Goal: Transaction & Acquisition: Purchase product/service

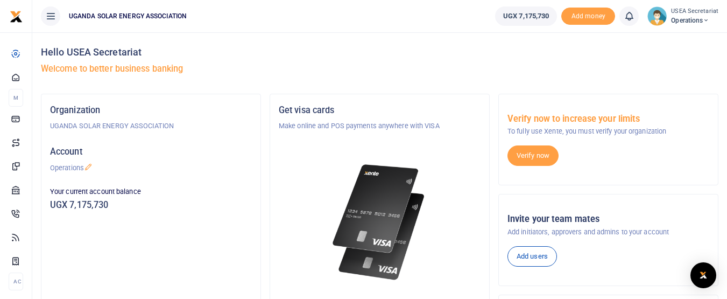
click at [302, 127] on p "Make online and POS payments anywhere with VISA" at bounding box center [380, 126] width 202 height 11
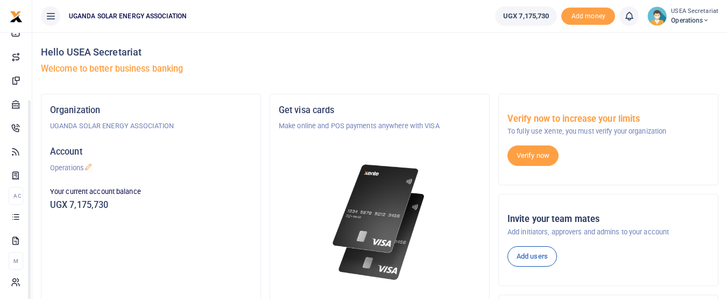
drag, startPoint x: 137, startPoint y: 154, endPoint x: 144, endPoint y: 220, distance: 66.6
click at [144, 220] on body "Start Dashboard M ake Payments Cards Xente Transfers Mobile Money Banks Airtime…" at bounding box center [363, 264] width 727 height 528
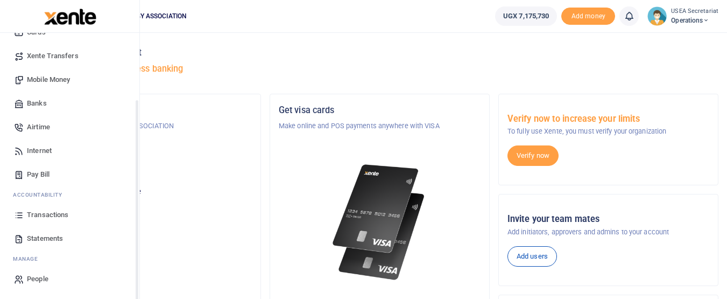
scroll to position [85, 0]
click at [57, 215] on span "Transactions" at bounding box center [47, 214] width 41 height 11
drag, startPoint x: 136, startPoint y: 136, endPoint x: 136, endPoint y: 160, distance: 24.2
click at [136, 160] on div "Start Dashboard M ake Payments Cards Xente Transfers Mobile Money Banks Airtime…" at bounding box center [70, 182] width 140 height 299
drag, startPoint x: 137, startPoint y: 188, endPoint x: 137, endPoint y: 208, distance: 19.9
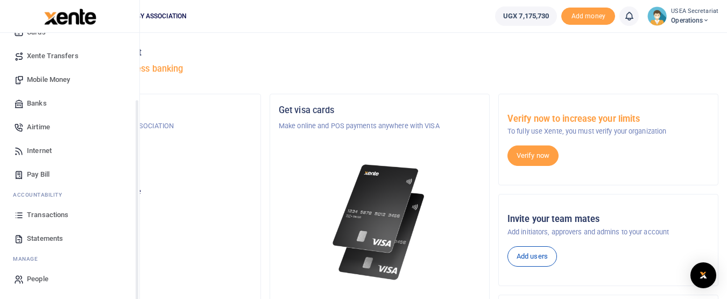
click at [137, 208] on div "Start Dashboard M ake Payments Cards Xente Transfers Mobile Money Banks Airtime…" at bounding box center [70, 182] width 140 height 299
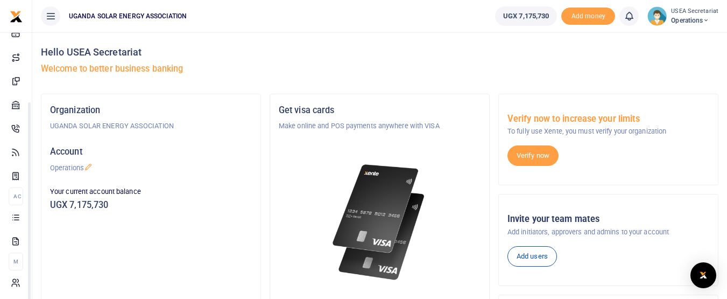
scroll to position [88, 0]
drag, startPoint x: 137, startPoint y: 208, endPoint x: 37, endPoint y: 253, distance: 109.5
click at [37, 253] on body "Start Dashboard M ake Payments Cards Xente Transfers Mobile Money Banks Airtime…" at bounding box center [363, 264] width 727 height 528
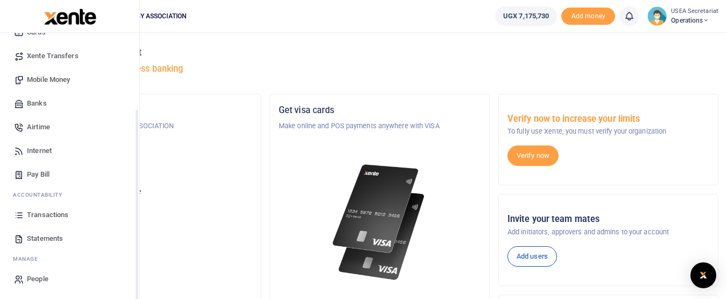
scroll to position [85, 0]
click at [61, 78] on span "Mobile Money" at bounding box center [48, 79] width 43 height 11
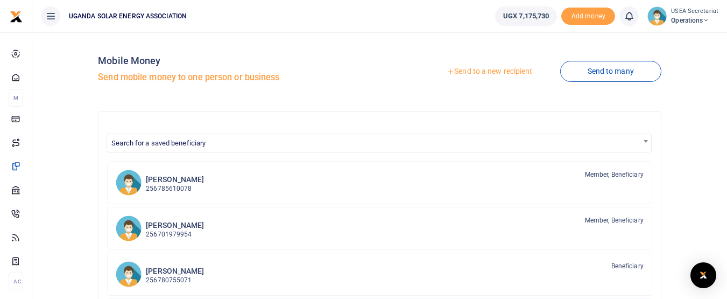
click at [484, 71] on link "Send to a new recipient" at bounding box center [489, 71] width 141 height 19
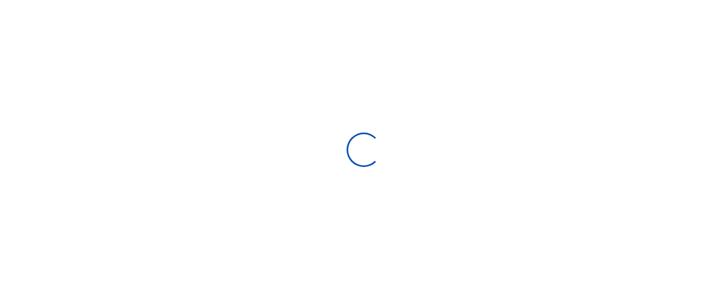
select select "Loading bundles"
select select
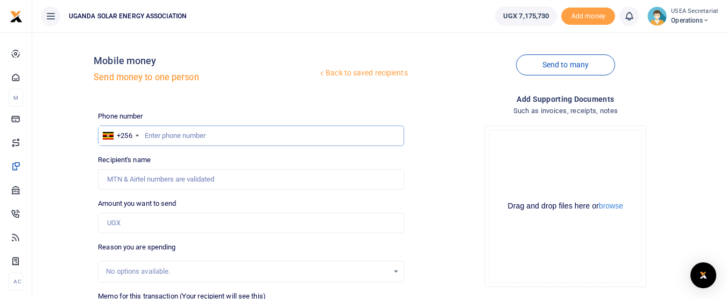
click at [246, 139] on input "text" at bounding box center [251, 135] width 306 height 20
type input "0784723002"
type input "[PERSON_NAME]"
type input "0784723002"
click at [163, 226] on input "Amount you want to send" at bounding box center [251, 223] width 306 height 20
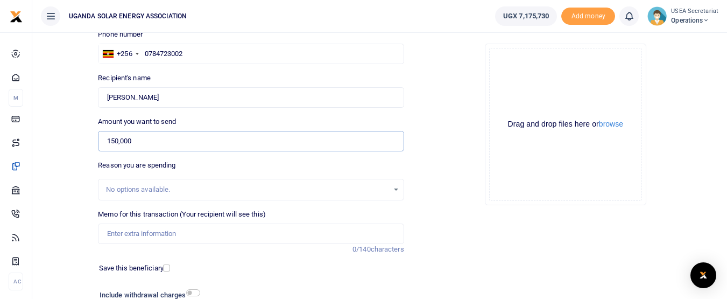
scroll to position [88, 0]
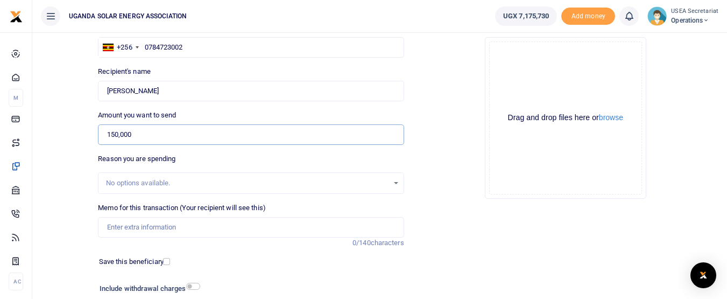
type input "150,000"
click at [257, 225] on input "Memo for this transaction (Your recipient will see this)" at bounding box center [251, 227] width 306 height 20
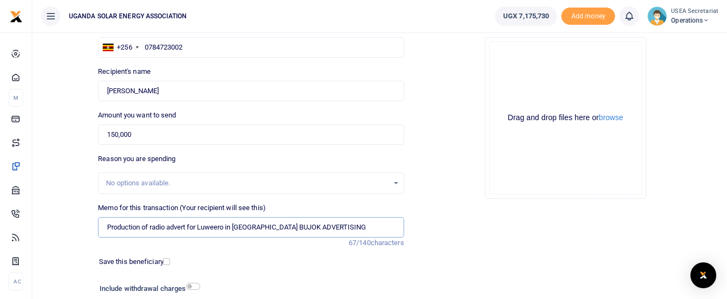
click at [260, 229] on input "Production of radio advert for Luweero in Luganda BUJOK ADVERTISING" at bounding box center [251, 227] width 306 height 20
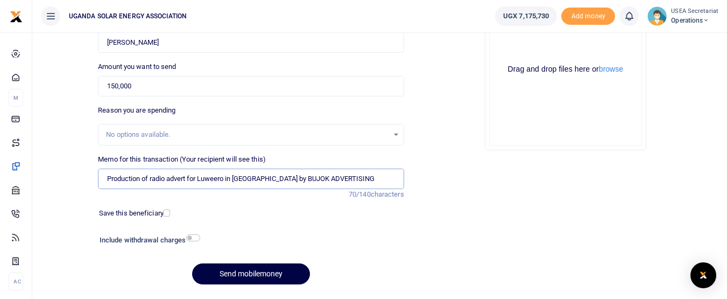
scroll to position [144, 0]
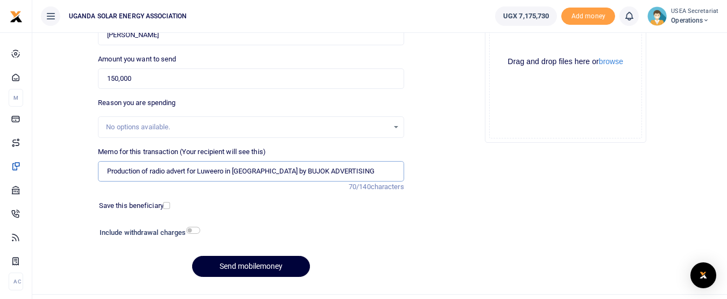
type input "Production of radio advert for Luweero in Luganda by BUJOK ADVERTISING"
click at [237, 257] on button "Send mobilemoney" at bounding box center [251, 266] width 118 height 21
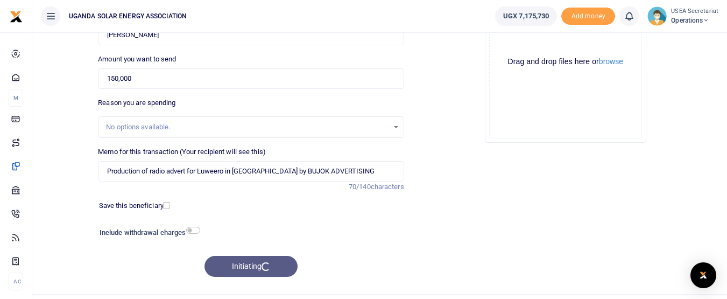
click at [237, 257] on div "Initiating" at bounding box center [251, 266] width 306 height 21
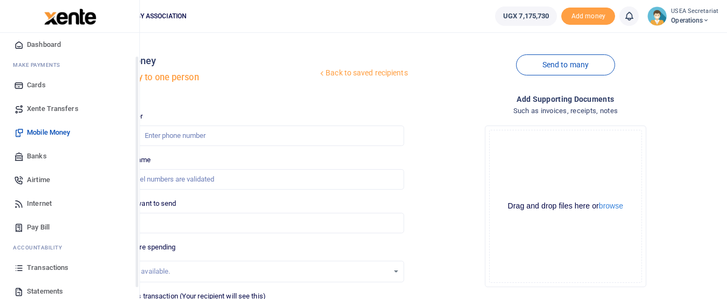
drag, startPoint x: 137, startPoint y: 172, endPoint x: 136, endPoint y: 199, distance: 26.9
click at [136, 199] on div "Start Dashboard M ake Payments Cards Xente Transfers Mobile Money Banks Airtime…" at bounding box center [70, 182] width 140 height 299
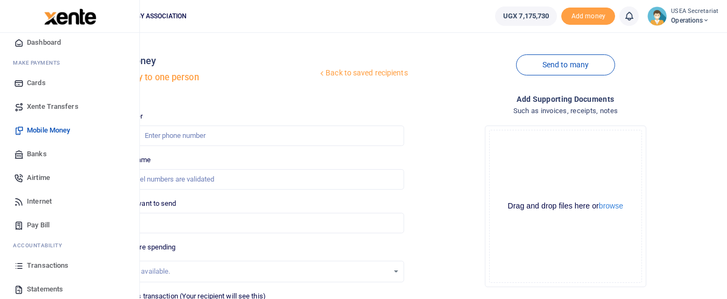
click at [53, 265] on span "Transactions" at bounding box center [47, 265] width 41 height 11
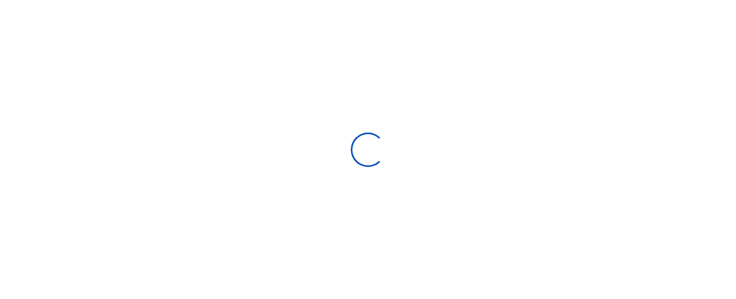
select select
type input "[DATE] - [DATE]"
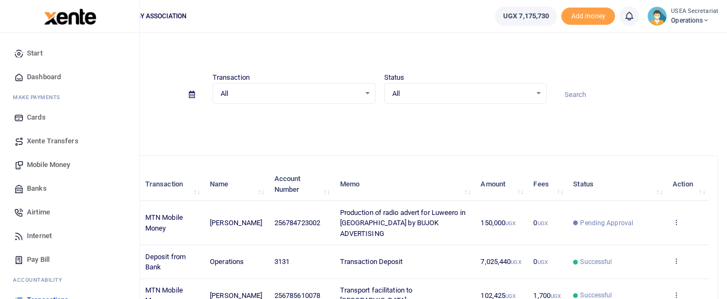
click at [40, 163] on span "Mobile Money" at bounding box center [48, 164] width 43 height 11
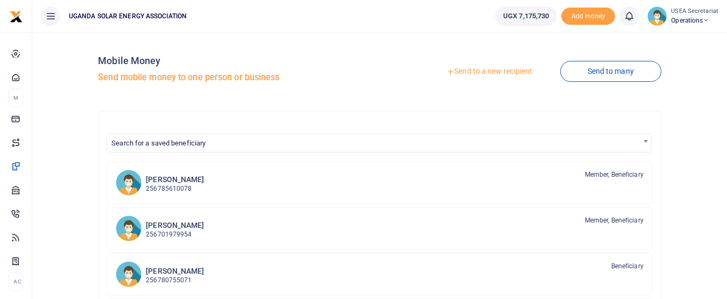
click at [479, 70] on link "Send to a new recipient" at bounding box center [489, 71] width 141 height 19
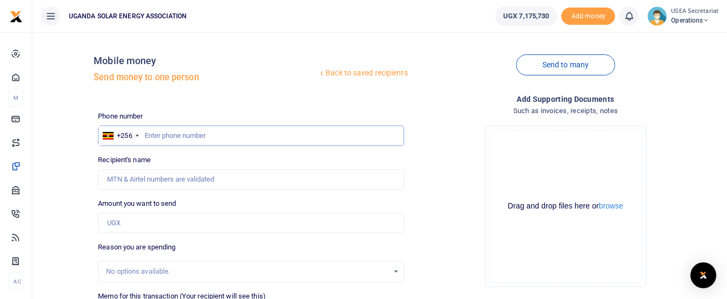
click at [206, 133] on input "text" at bounding box center [251, 135] width 306 height 20
type input "777240661"
type input "Bakengana Paddy"
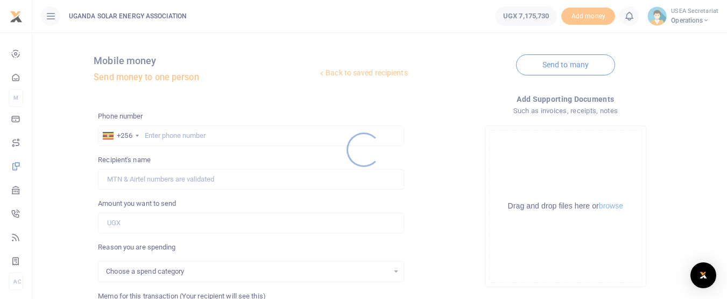
select select
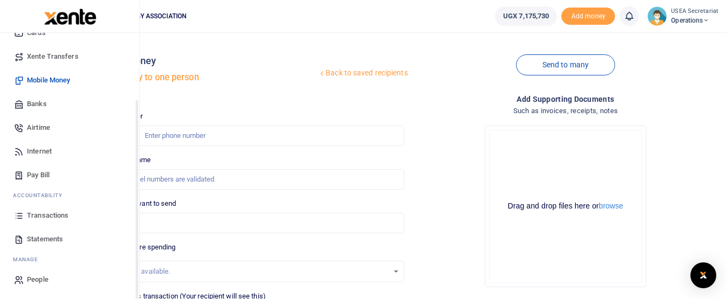
scroll to position [85, 0]
drag, startPoint x: 136, startPoint y: 138, endPoint x: 115, endPoint y: 215, distance: 79.7
click at [115, 215] on div "Start Dashboard M ake Payments Cards Xente Transfers Mobile Money Banks Airtime…" at bounding box center [69, 182] width 139 height 299
click at [44, 211] on span "Transactions" at bounding box center [47, 214] width 41 height 11
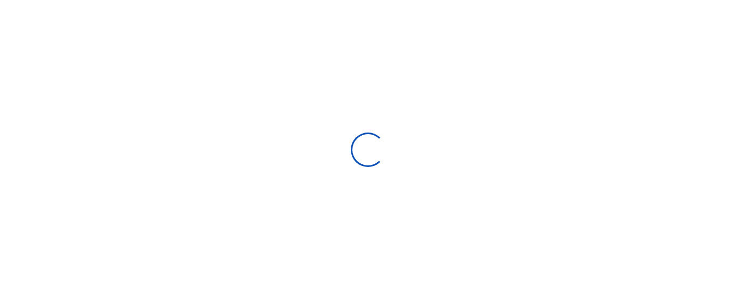
select select
type input "09/08/2025 - 10/07/2025"
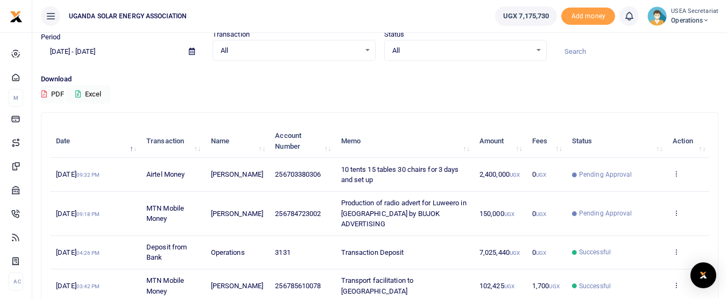
scroll to position [49, 0]
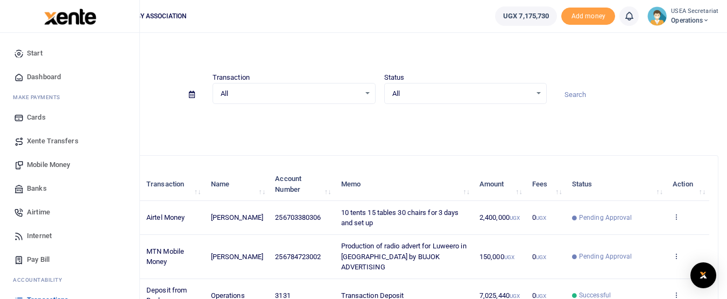
click at [62, 162] on span "Mobile Money" at bounding box center [48, 164] width 43 height 11
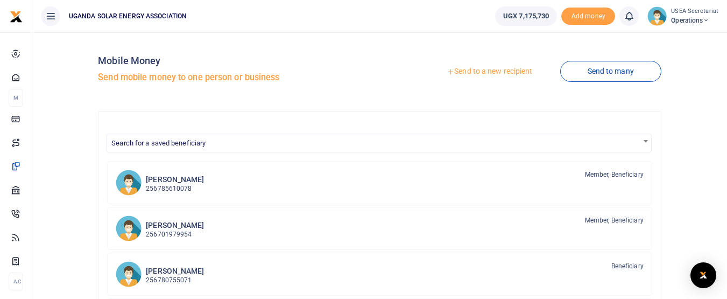
click at [470, 69] on link "Send to a new recipient" at bounding box center [489, 71] width 141 height 19
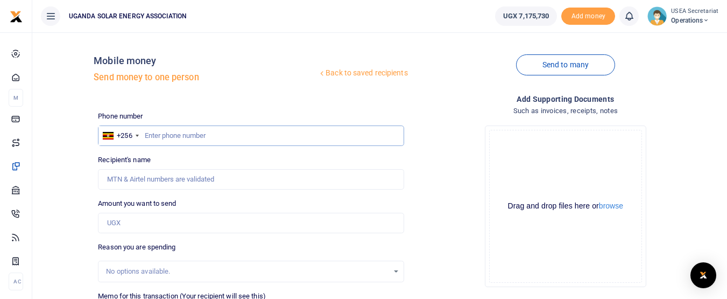
click at [185, 137] on input "text" at bounding box center [251, 135] width 306 height 20
type input "777240661"
type input "Bakengana Paddy"
type input "777240661"
click at [189, 217] on input "Amount you want to send" at bounding box center [251, 223] width 306 height 20
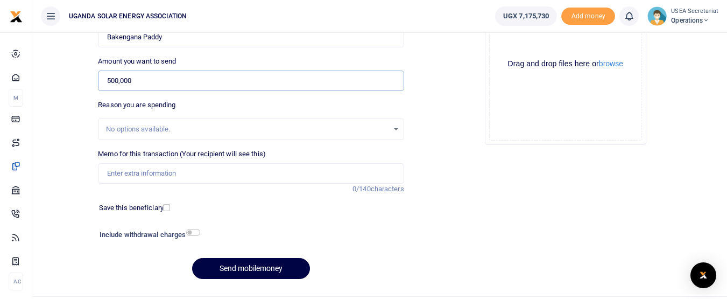
scroll to position [157, 0]
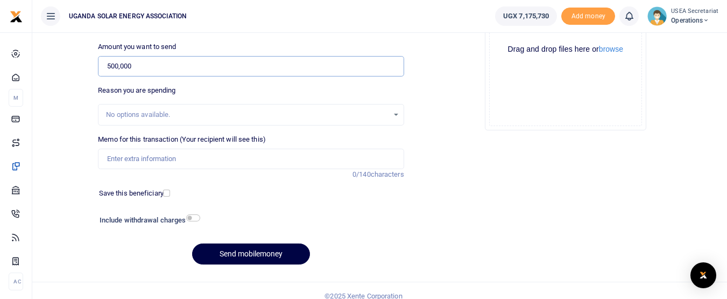
type input "500,000"
click at [241, 160] on input "Memo for this transaction (Your recipient will see this)" at bounding box center [251, 159] width 306 height 20
click at [181, 159] on input "police security and town clearance" at bounding box center [251, 159] width 306 height 20
click at [246, 158] on input "police security and towncouncil clearance" at bounding box center [251, 159] width 306 height 20
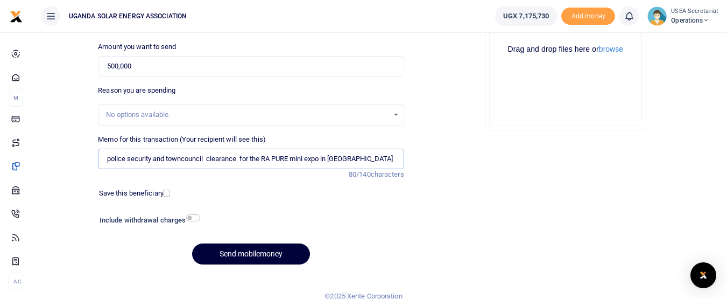
type input "police security and towncouncil clearance for the RA PURE mini expo in luweero"
click at [232, 255] on button "Send mobilemoney" at bounding box center [251, 253] width 118 height 21
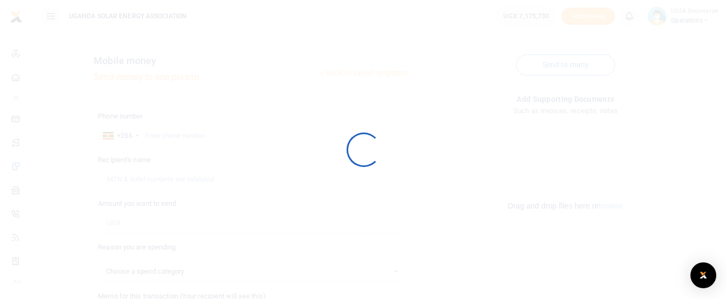
select select
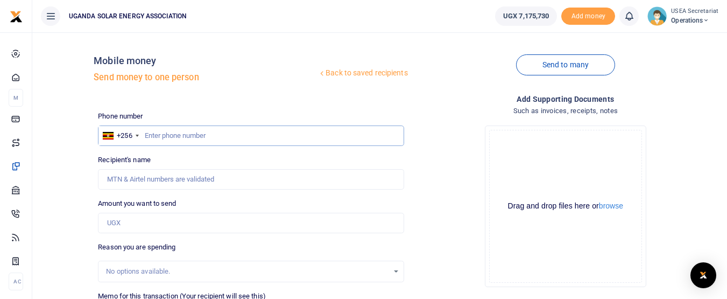
click at [160, 135] on input "text" at bounding box center [251, 135] width 306 height 20
type input "785610078"
type input "[PERSON_NAME]"
type input "785610078"
click at [141, 221] on input "Amount you want to send" at bounding box center [251, 223] width 306 height 20
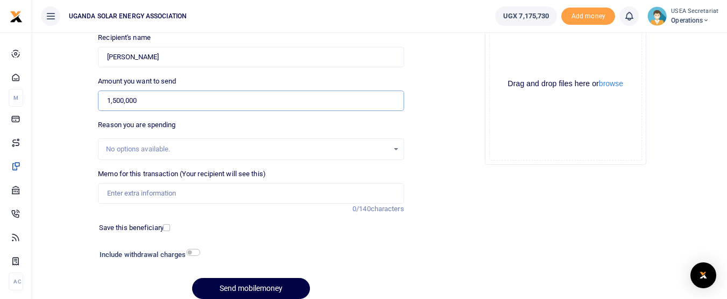
scroll to position [127, 0]
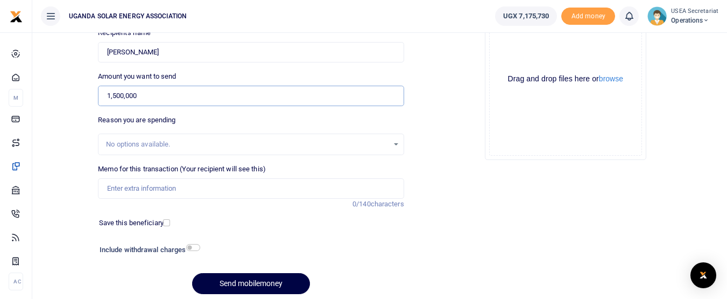
type input "1,500,000"
click at [215, 188] on input "Memo for this transaction (Your recipient will see this)" at bounding box center [251, 188] width 306 height 20
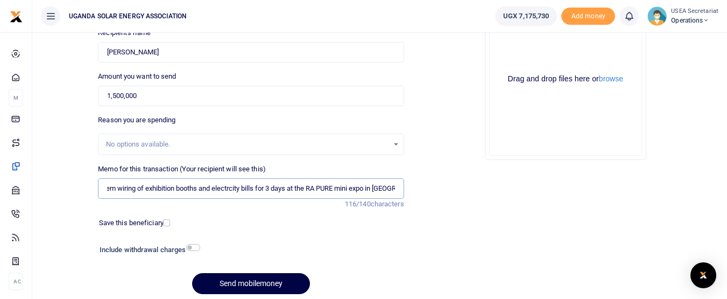
scroll to position [0, 64]
type input "public address system wiring of exhibition booths and electrcity bills for 3 da…"
click at [276, 278] on button "Send mobilemoney" at bounding box center [251, 283] width 118 height 21
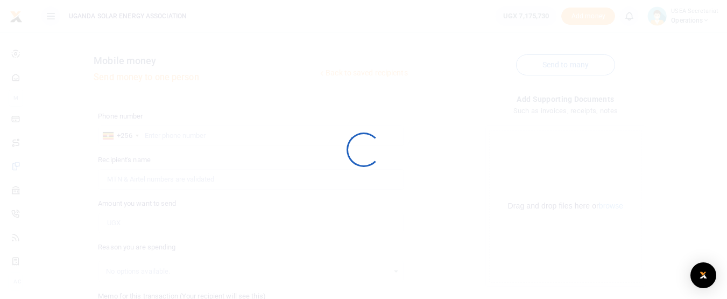
scroll to position [127, 0]
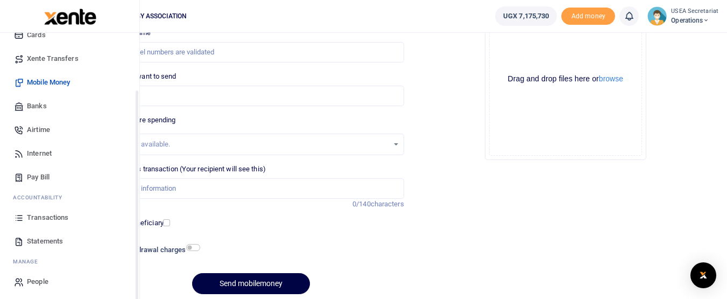
drag, startPoint x: 136, startPoint y: 146, endPoint x: 139, endPoint y: 221, distance: 74.9
click at [139, 221] on div "Start Dashboard M ake Payments Cards Xente Transfers Mobile Money Banks Airtime…" at bounding box center [70, 182] width 140 height 299
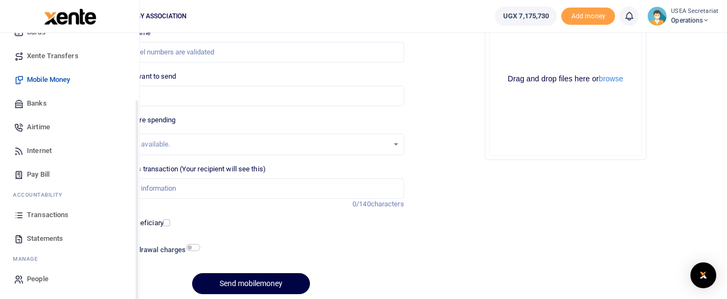
click at [46, 213] on span "Transactions" at bounding box center [47, 214] width 41 height 11
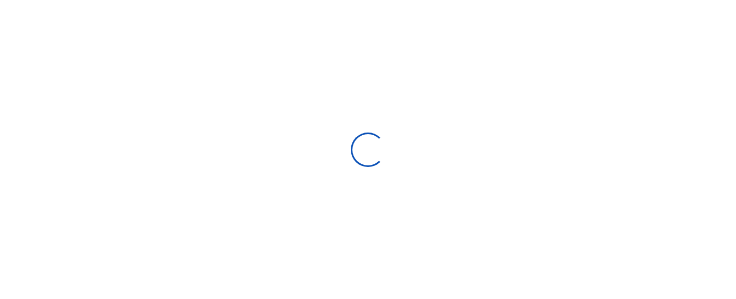
select select
type input "[DATE] - [DATE]"
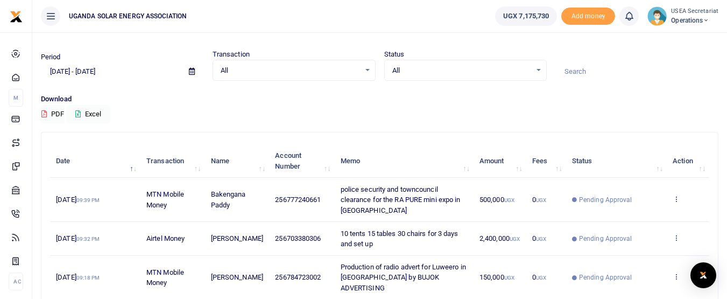
scroll to position [17, 0]
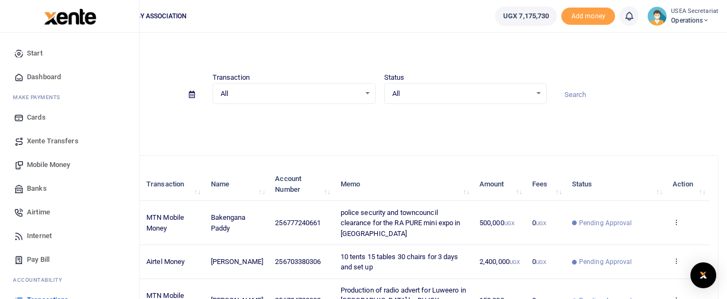
click at [52, 162] on span "Mobile Money" at bounding box center [48, 164] width 43 height 11
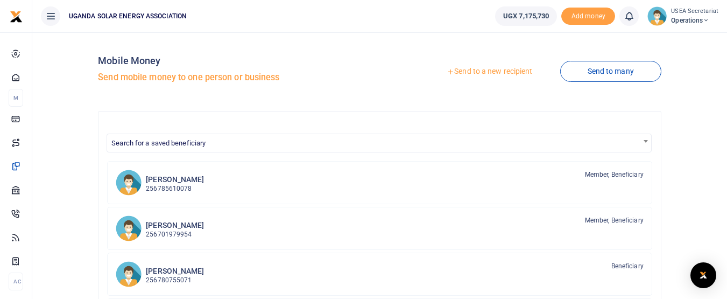
click at [481, 71] on link "Send to a new recipient" at bounding box center [489, 71] width 141 height 19
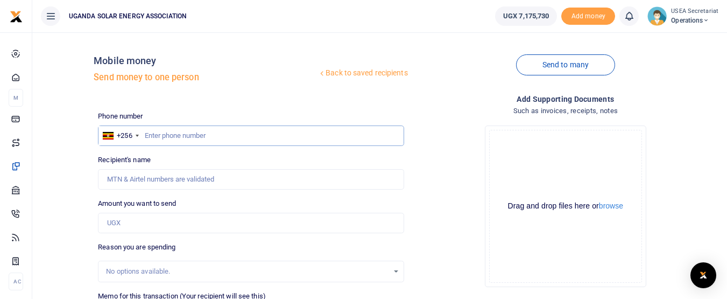
click at [311, 133] on input "text" at bounding box center [251, 135] width 306 height 20
type input "777240661"
type input "Bakengana Paddy"
type input "777240661"
click at [219, 222] on input "Amount you want to send" at bounding box center [251, 223] width 306 height 20
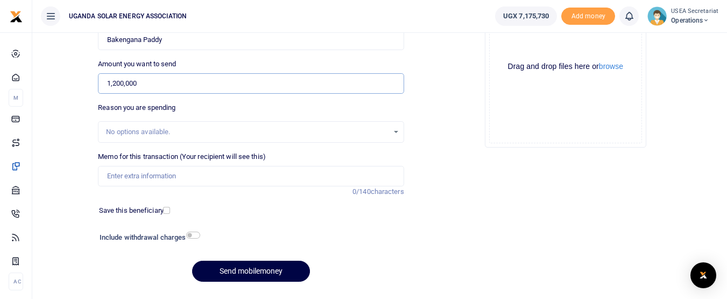
scroll to position [143, 0]
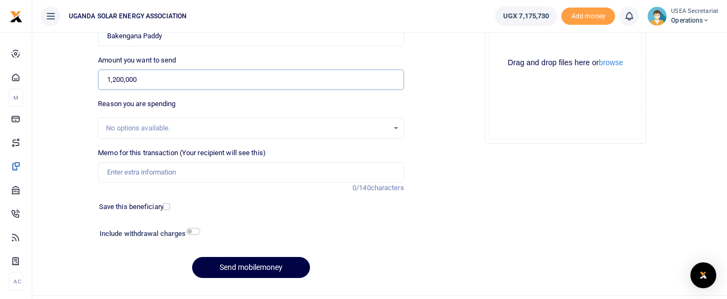
type input "1,200,000"
click at [291, 176] on input "Memo for this transaction (Your recipient will see this)" at bounding box center [251, 172] width 306 height 20
click at [157, 171] on input "venue hire for all days at th RA PURE Luweero Expo" at bounding box center [251, 172] width 306 height 20
click at [184, 170] on input "venue hire for 3 days at th RA PURE Luweero Expo" at bounding box center [251, 172] width 306 height 20
click at [218, 171] on input "venue hire for 3 days at the RA PURE Luweero Expo" at bounding box center [251, 172] width 306 height 20
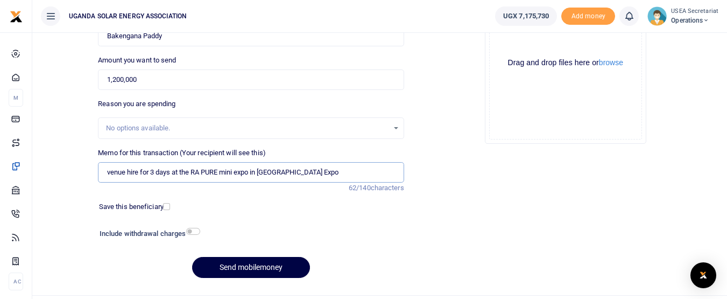
click at [300, 172] on input "venue hire for 3 days at the RA PURE mini expo in Luweero Expo" at bounding box center [251, 172] width 306 height 20
type input "venue hire for 3 days at the RA PURE mini expo in [GEOGRAPHIC_DATA]"
click at [249, 268] on button "Send mobilemoney" at bounding box center [251, 267] width 118 height 21
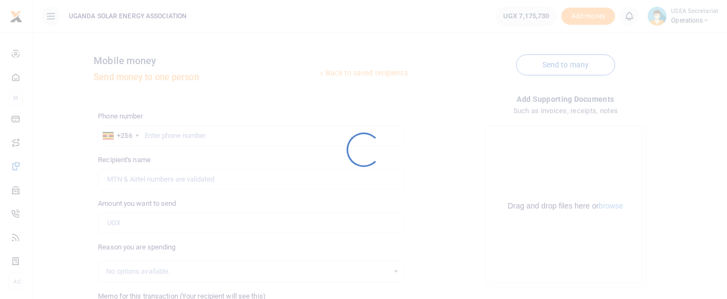
scroll to position [143, 0]
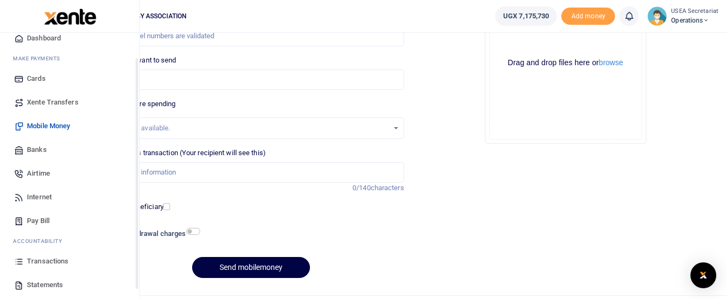
drag, startPoint x: 135, startPoint y: 160, endPoint x: 136, endPoint y: 198, distance: 37.7
click at [136, 198] on div "Start Dashboard M ake Payments Cards Xente Transfers Mobile Money Banks Airtime…" at bounding box center [70, 182] width 140 height 299
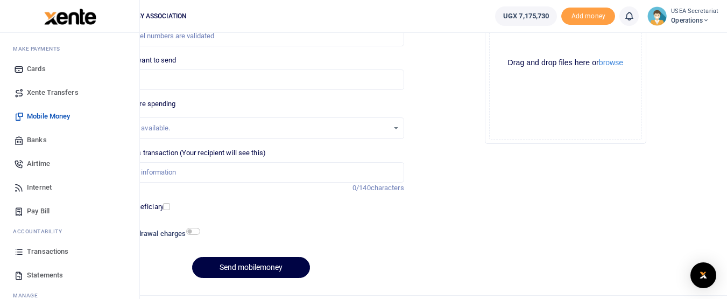
click at [61, 251] on span "Transactions" at bounding box center [47, 251] width 41 height 11
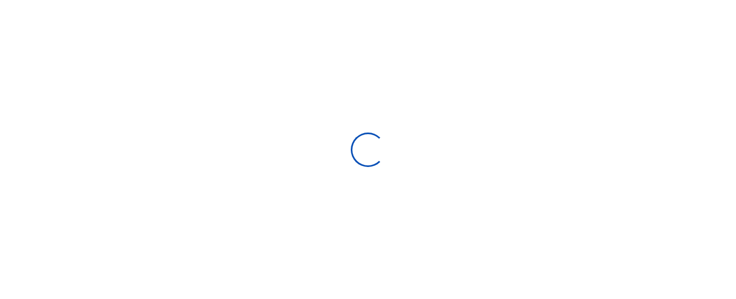
select select
type input "[DATE] - [DATE]"
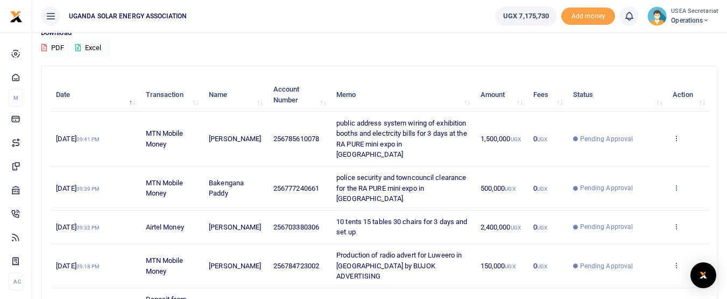
scroll to position [90, 0]
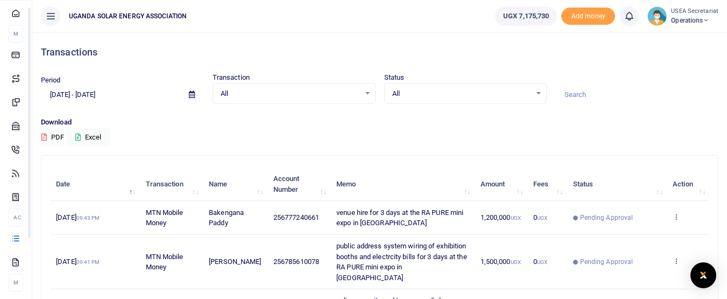
scroll to position [88, 0]
drag, startPoint x: 136, startPoint y: 150, endPoint x: 144, endPoint y: 229, distance: 79.0
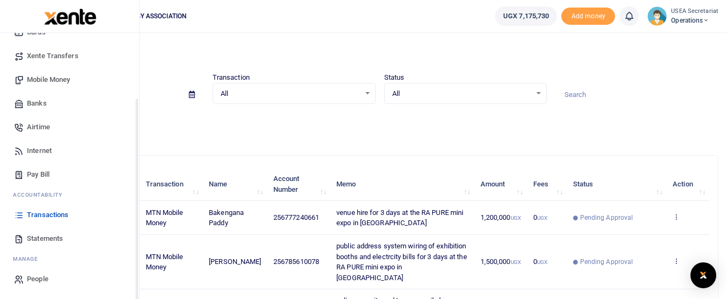
scroll to position [85, 0]
drag, startPoint x: 137, startPoint y: 213, endPoint x: 136, endPoint y: 219, distance: 5.5
click at [136, 219] on div "Start Dashboard M ake Payments Cards Xente Transfers Mobile Money Banks Airtime…" at bounding box center [70, 182] width 140 height 299
click at [50, 75] on span "Mobile Money" at bounding box center [48, 79] width 43 height 11
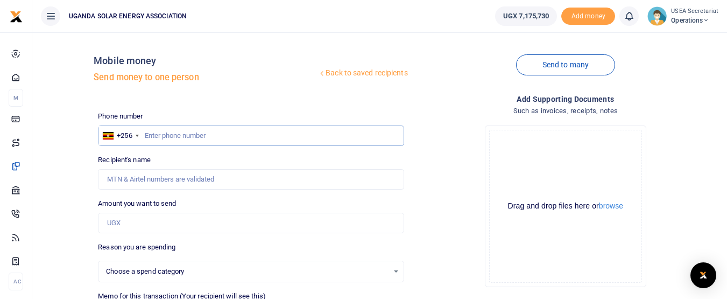
click at [275, 136] on input "text" at bounding box center [251, 135] width 306 height 20
type input "776323880"
click at [142, 220] on input "Amount you want to send" at bounding box center [251, 223] width 306 height 20
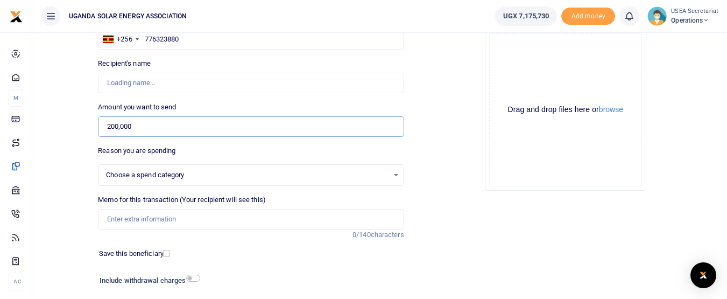
scroll to position [97, 0]
type input "200,000"
drag, startPoint x: 727, startPoint y: 155, endPoint x: 717, endPoint y: 197, distance: 43.8
click at [717, 197] on div "Back to saved recipients Mobile money Send money to one person Send to many Pho…" at bounding box center [379, 152] width 695 height 434
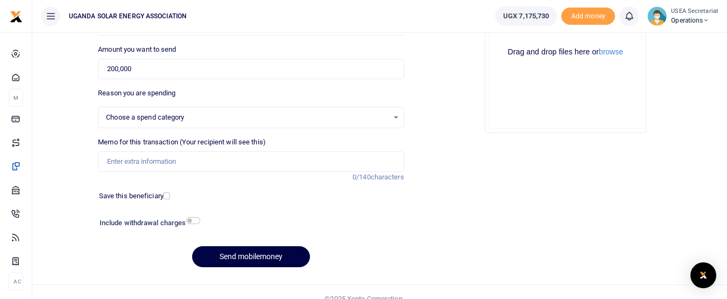
scroll to position [167, 0]
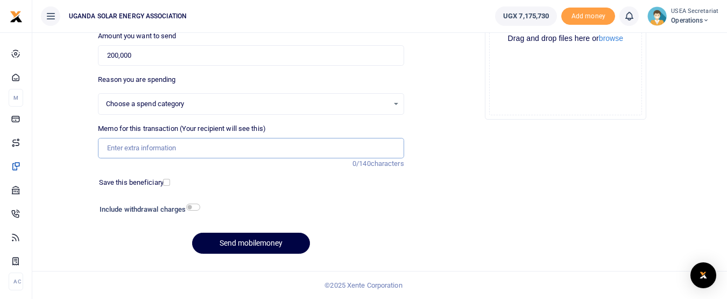
click at [224, 152] on input "Memo for this transaction (Your recipient will see this)" at bounding box center [251, 148] width 306 height 20
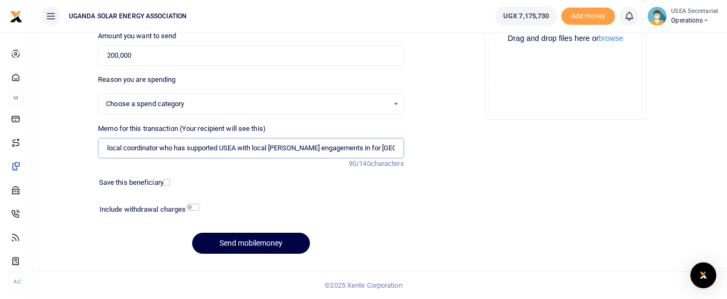
click at [184, 149] on input "local coordinator who has supported USEA with local stakholder engagements in f…" at bounding box center [251, 148] width 306 height 20
click at [386, 150] on input "local coordinator who supported USEA with local stakholder engagements in for L…" at bounding box center [251, 148] width 306 height 20
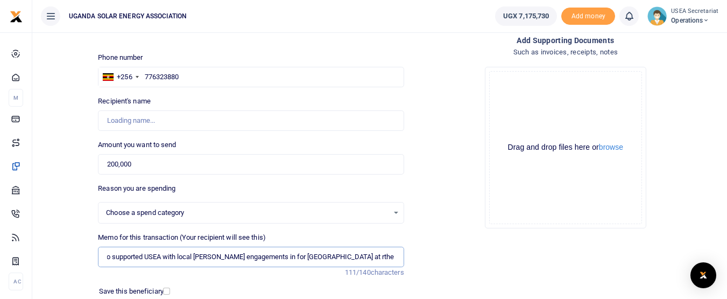
scroll to position [56, 0]
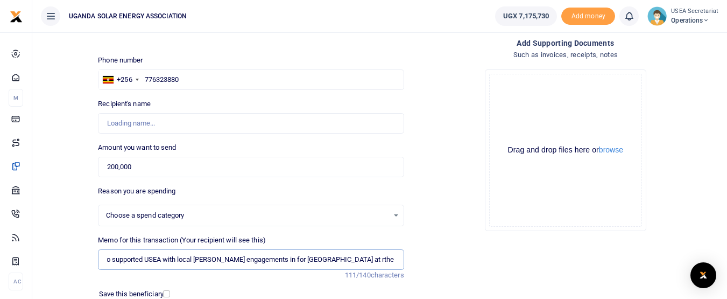
type input "local coordinator who supported USEA with local stakholder engagements in for L…"
click at [190, 77] on input "776323880" at bounding box center [251, 79] width 306 height 20
type input "7"
type input "776323880"
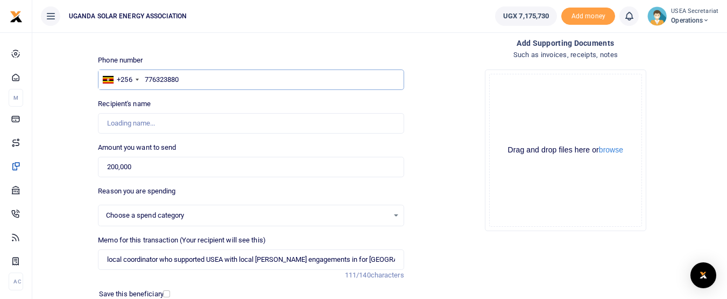
select select
click at [159, 131] on input "Recipient's name" at bounding box center [251, 123] width 306 height 20
drag, startPoint x: 157, startPoint y: 126, endPoint x: 184, endPoint y: 82, distance: 51.5
click at [184, 82] on div "Phone number +256 Uganda +256 776323880 Phone is required. Recipient's name Nam…" at bounding box center [251, 214] width 314 height 319
click at [184, 82] on input "776323880" at bounding box center [251, 79] width 306 height 20
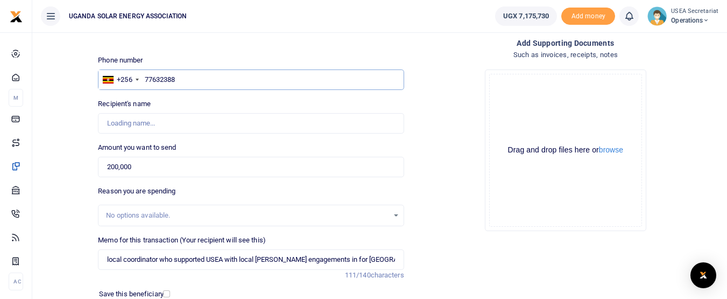
type input "776323880"
type input "Jonathan Kiyaga"
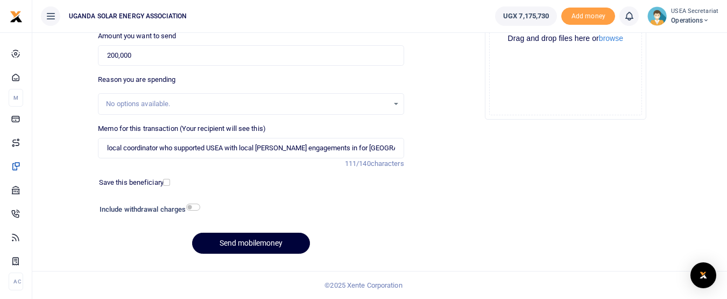
click at [239, 235] on button "Send mobilemoney" at bounding box center [251, 243] width 118 height 21
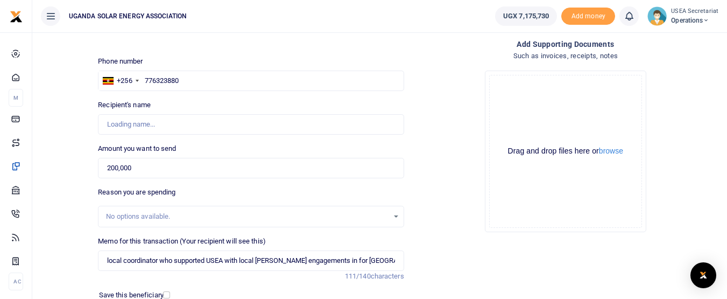
scroll to position [56, 0]
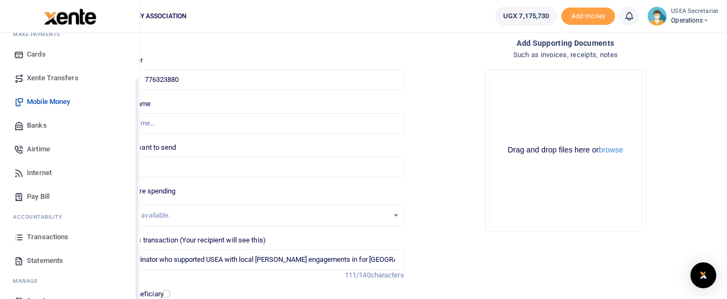
drag, startPoint x: 136, startPoint y: 178, endPoint x: 139, endPoint y: 235, distance: 57.2
click at [139, 235] on div "Start Dashboard M ake Payments Cards Xente Transfers Mobile Money Banks Airtime…" at bounding box center [70, 182] width 140 height 299
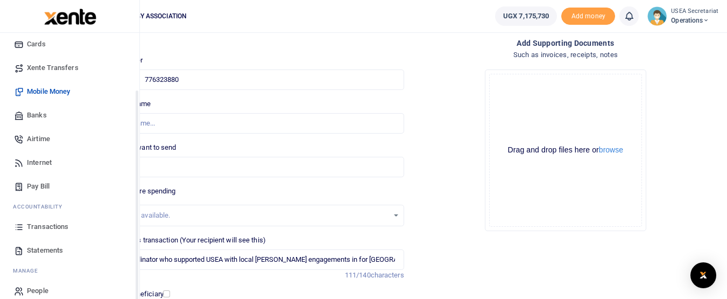
click at [45, 227] on span "Transactions" at bounding box center [47, 226] width 41 height 11
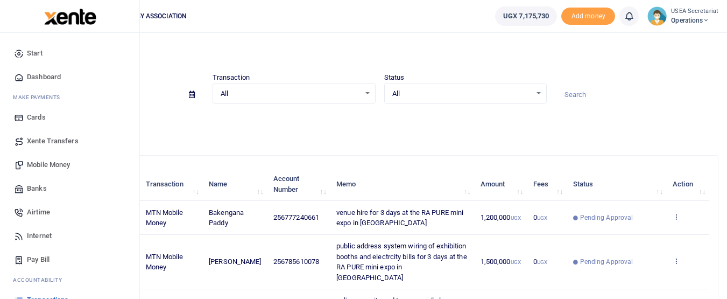
click at [38, 211] on span "Airtime" at bounding box center [38, 212] width 23 height 11
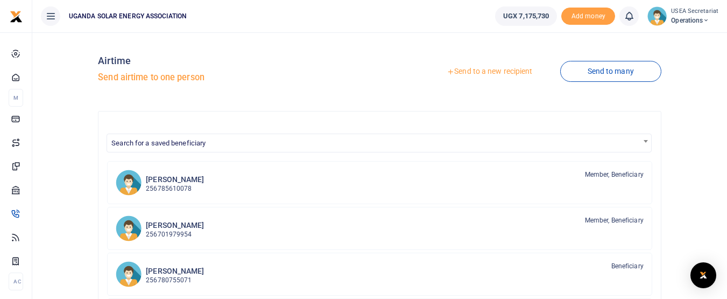
click at [496, 66] on link "Send to a new recipient" at bounding box center [489, 71] width 141 height 19
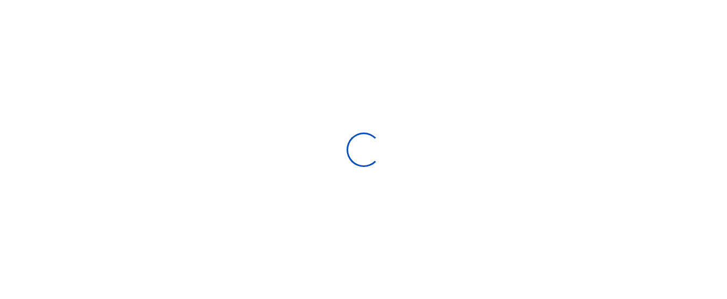
select select "Loading categories"
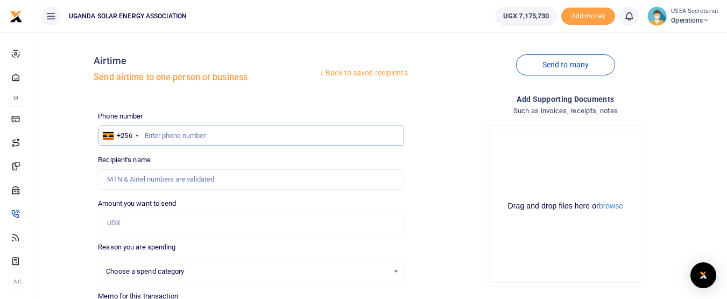
click at [156, 142] on input "text" at bounding box center [251, 135] width 306 height 20
select select
type input "785610078"
click at [158, 219] on input "Amount you want to send" at bounding box center [251, 223] width 306 height 20
type input "Emma Ssemambo"
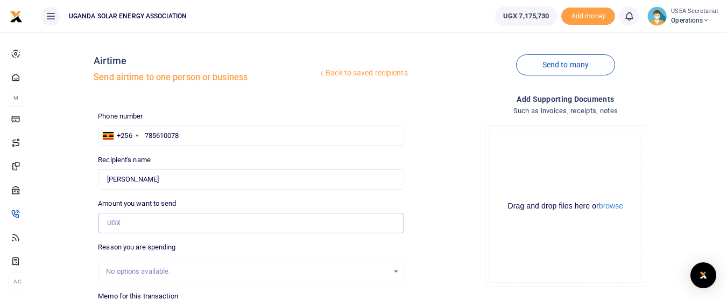
type input "10,000"
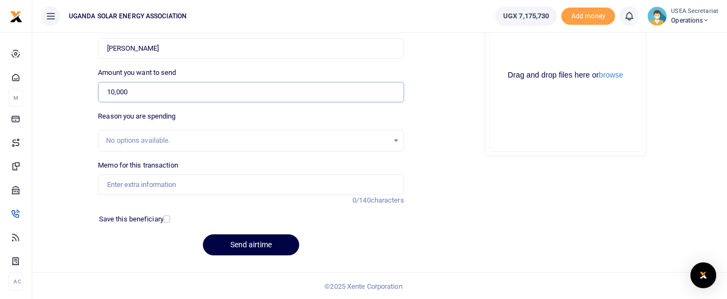
scroll to position [131, 0]
click at [199, 186] on input "Memo for this transaction" at bounding box center [251, 184] width 306 height 20
click at [181, 185] on input "STAFF AIRTIME AUGUST 2025" at bounding box center [251, 184] width 306 height 20
type input "STAFF AIRTIME [DATE]"
click at [248, 244] on button "Send airtime" at bounding box center [251, 244] width 96 height 21
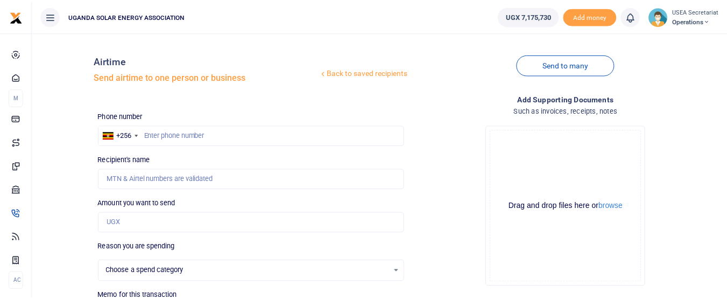
scroll to position [37, 0]
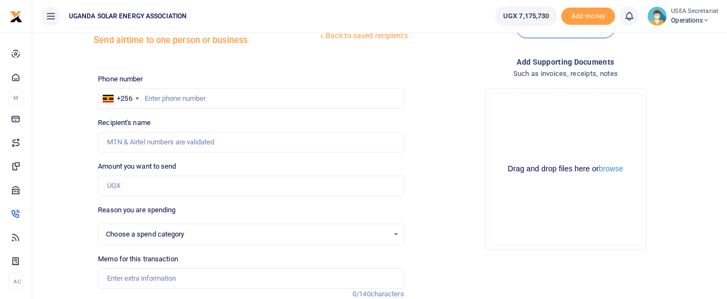
select select
type input "740200400"
click at [181, 143] on input "Recipient's name" at bounding box center [251, 142] width 306 height 20
type input "Uganda Solar Energy Association"
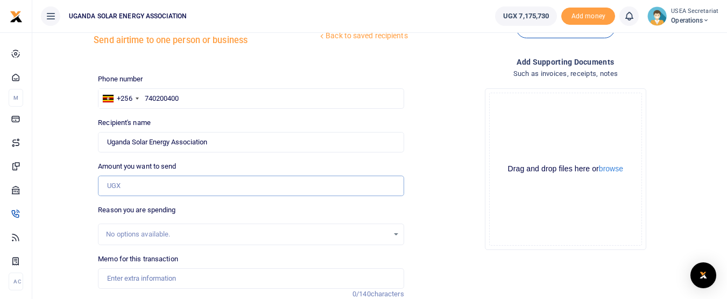
click at [256, 188] on input "Amount you want to send" at bounding box center [251, 186] width 306 height 20
type input "10,000"
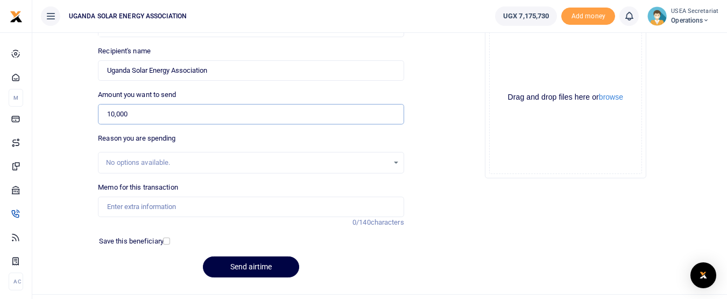
scroll to position [132, 0]
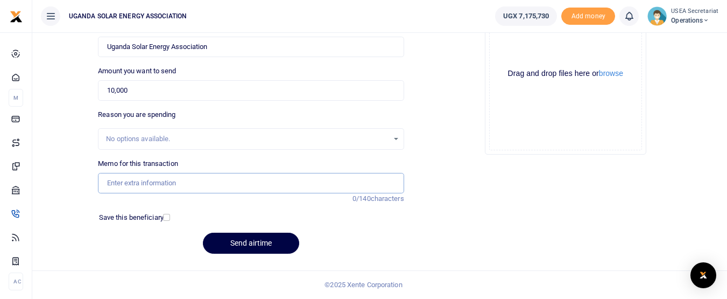
click at [186, 183] on input "Memo for this transaction" at bounding box center [251, 183] width 306 height 20
drag, startPoint x: 174, startPoint y: 185, endPoint x: 158, endPoint y: 183, distance: 16.3
click at [158, 183] on input "STAFF AIRTIME [DATE]" at bounding box center [251, 183] width 306 height 20
type input "STAFF AIRTIME [DATE]"
click at [226, 236] on button "Send airtime" at bounding box center [251, 243] width 96 height 21
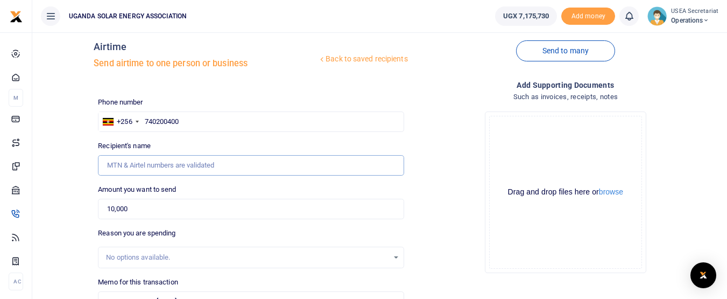
scroll to position [15, 0]
click at [264, 166] on input "Recipient's name" at bounding box center [251, 164] width 306 height 20
type input "Uganda Solar Energy Association"
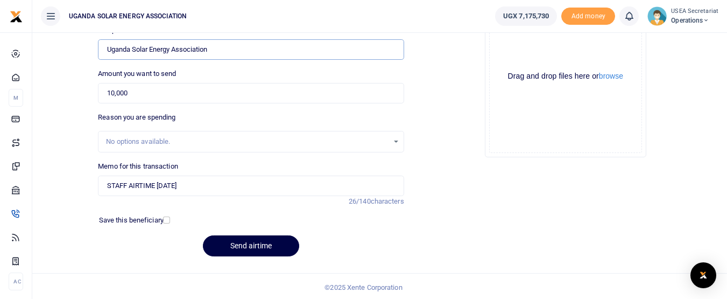
scroll to position [132, 0]
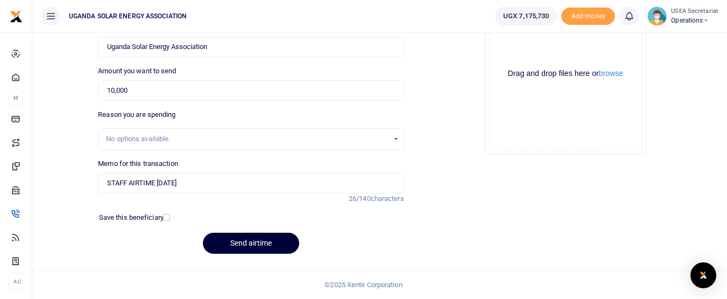
click at [243, 241] on button "Send airtime" at bounding box center [251, 243] width 96 height 21
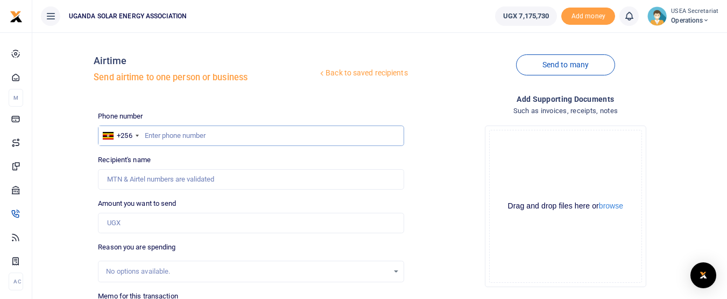
click at [200, 137] on input "text" at bounding box center [251, 135] width 306 height 20
type input "777240661"
type input "Bakengana Paddy"
type input "777240661"
click at [143, 220] on input "Amount you want to send" at bounding box center [251, 223] width 306 height 20
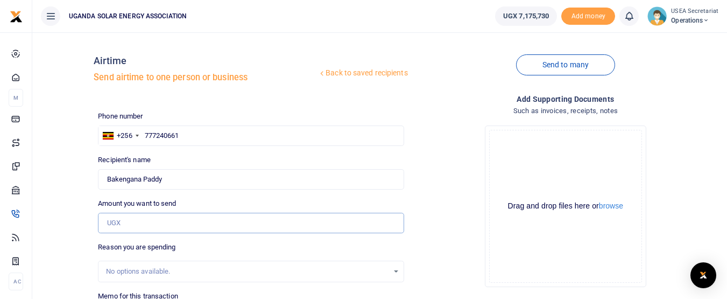
type input "10,000"
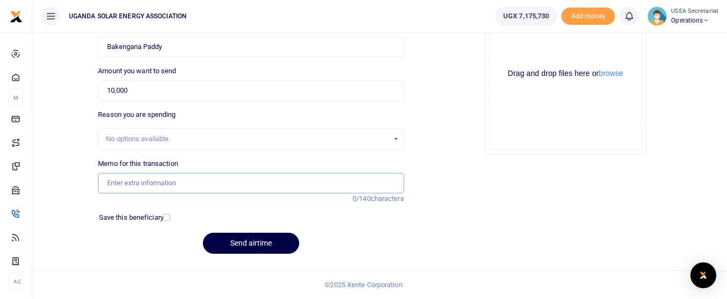
click at [218, 190] on input "Memo for this transaction" at bounding box center [251, 183] width 306 height 20
drag, startPoint x: 172, startPoint y: 181, endPoint x: 158, endPoint y: 181, distance: 14.5
click at [158, 181] on input "STAFF AIRTIME JUNE 2025" at bounding box center [251, 183] width 306 height 20
type input "STAFF AIRTIME [DATE]"
click at [237, 242] on button "Send airtime" at bounding box center [251, 243] width 96 height 21
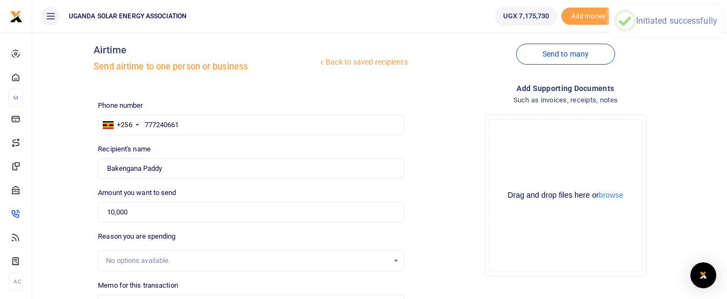
scroll to position [4, 0]
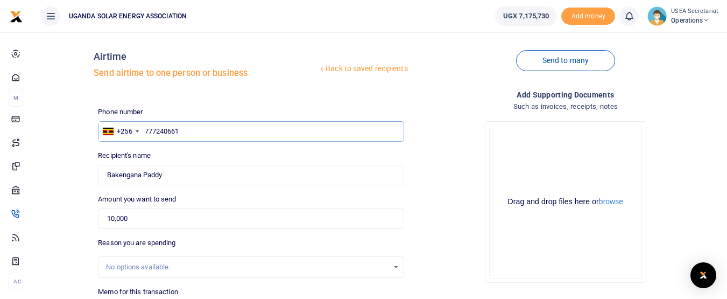
drag, startPoint x: 178, startPoint y: 136, endPoint x: 146, endPoint y: 126, distance: 33.7
click at [146, 126] on input "777240661" at bounding box center [251, 131] width 306 height 20
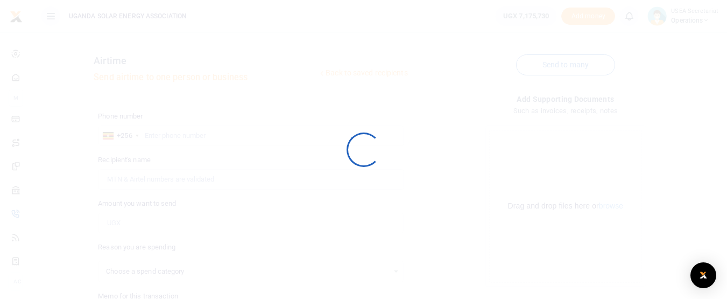
scroll to position [4, 0]
select select
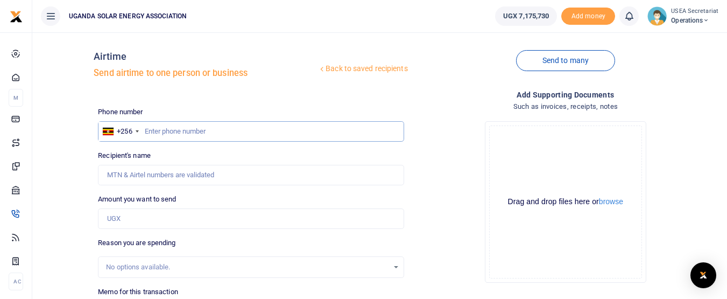
click at [163, 131] on input "text" at bounding box center [251, 131] width 306 height 20
drag, startPoint x: 145, startPoint y: 131, endPoint x: 151, endPoint y: 131, distance: 6.5
click at [151, 131] on input "O757477318" at bounding box center [251, 131] width 306 height 20
click at [179, 131] on input "757477318" at bounding box center [251, 131] width 306 height 20
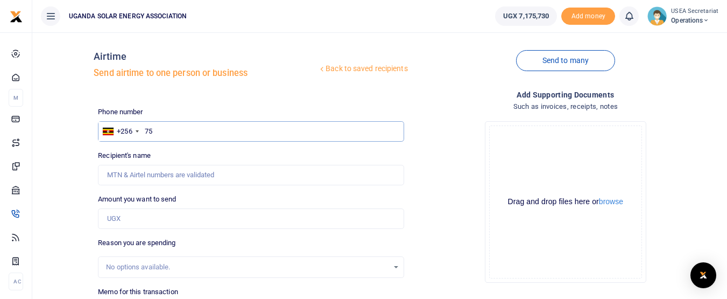
type input "7"
type input "757477318"
click at [122, 218] on input "Amount you want to send" at bounding box center [251, 218] width 306 height 20
type input "Paddy Bakengana"
type input "50,000"
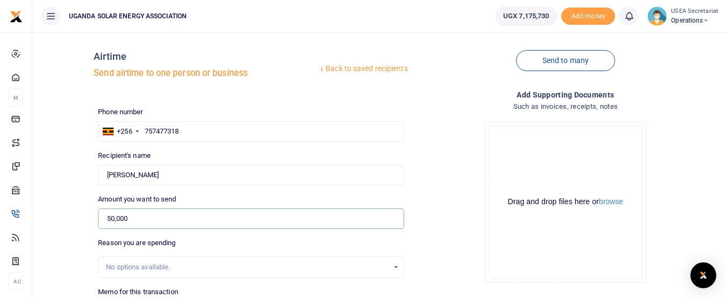
scroll to position [132, 0]
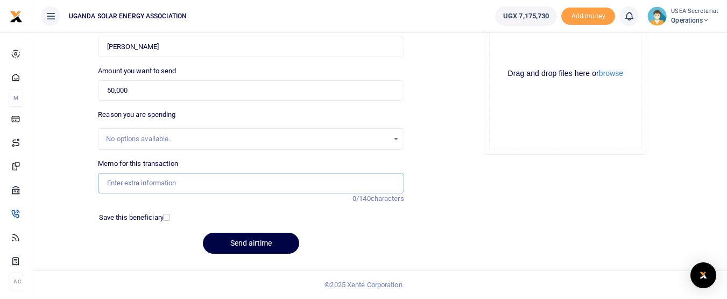
click at [199, 186] on input "Memo for this transaction" at bounding box center [251, 183] width 306 height 20
type input "STAFF AIRTIME JUNE 2025"
drag, startPoint x: 195, startPoint y: 181, endPoint x: 103, endPoint y: 183, distance: 92.1
click at [103, 183] on input "STAFF AIRTIME [DATE]" at bounding box center [251, 183] width 306 height 20
drag, startPoint x: 185, startPoint y: 207, endPoint x: 171, endPoint y: 180, distance: 30.8
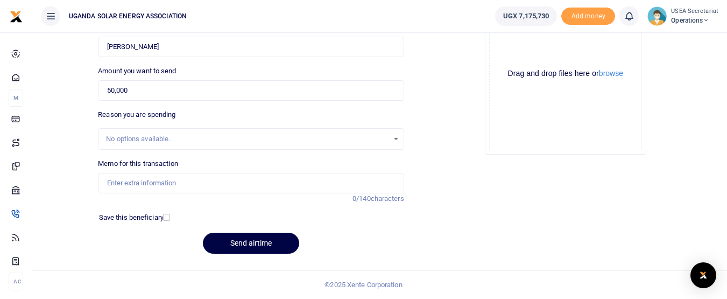
click at [171, 180] on div "Phone number +256 Uganda +256 757477318 Phone is required. Recipient's name Fou…" at bounding box center [251, 120] width 314 height 284
click at [171, 180] on input "Memo for this transaction" at bounding box center [251, 183] width 306 height 20
type input "STAFF AIRTIME OCTOBER 2025"
click at [237, 238] on button "Send airtime" at bounding box center [251, 243] width 96 height 21
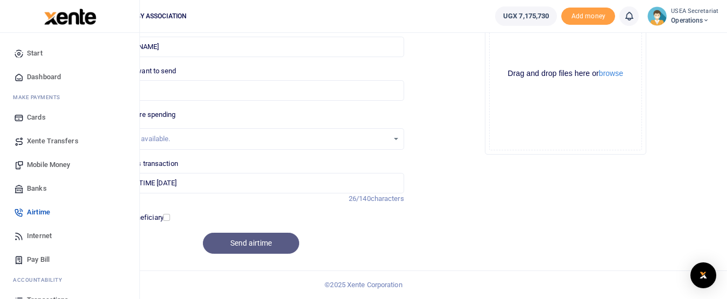
click at [40, 235] on span "Internet" at bounding box center [39, 235] width 25 height 11
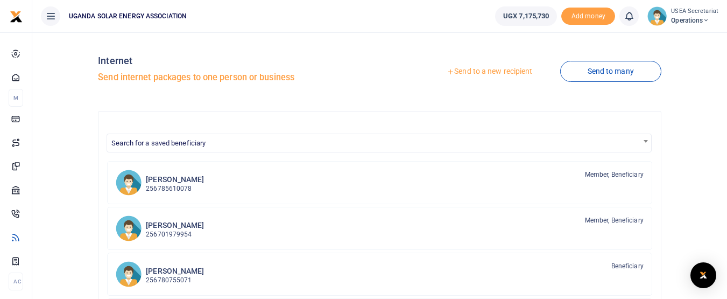
click at [474, 64] on link "Send to a new recipient" at bounding box center [489, 71] width 141 height 19
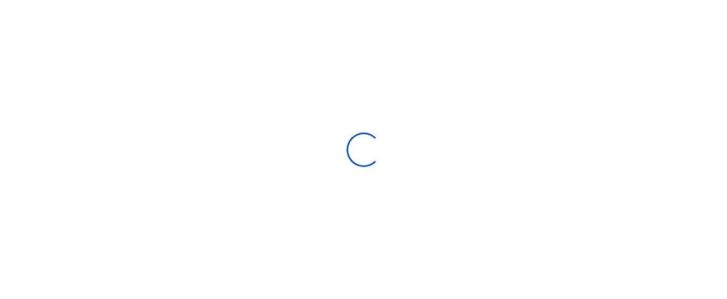
select select
select select "Loading bundles"
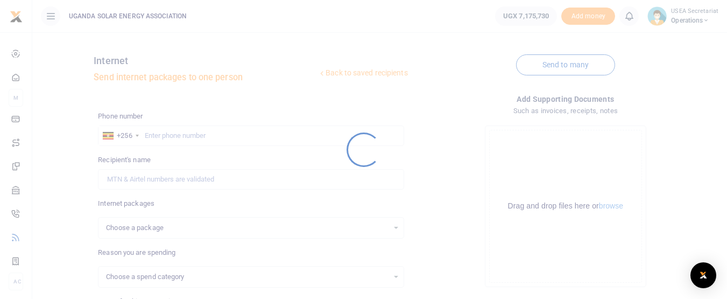
select select
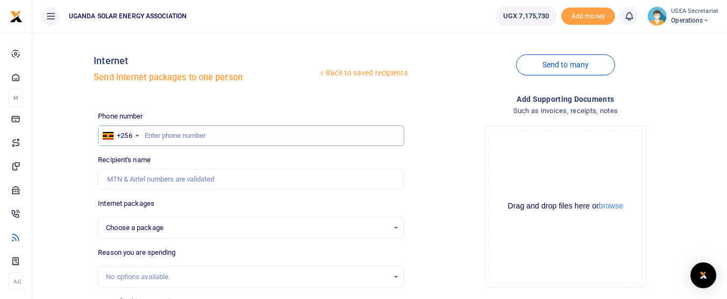
click at [263, 135] on input "text" at bounding box center [251, 135] width 306 height 20
type input "740200400"
select select
type input "740200400"
click at [239, 177] on input "Recipient's name" at bounding box center [251, 179] width 306 height 20
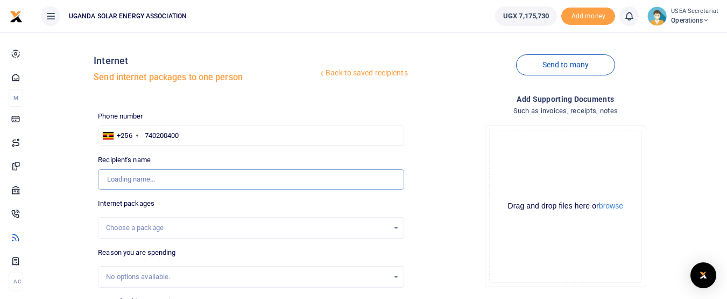
type input "Uganda Solar Energy Association"
click at [281, 177] on input "Recipient's name" at bounding box center [251, 179] width 306 height 20
type input "Uganda Solar Energy Association"
click at [400, 229] on div "Choose a package" at bounding box center [251, 228] width 305 height 12
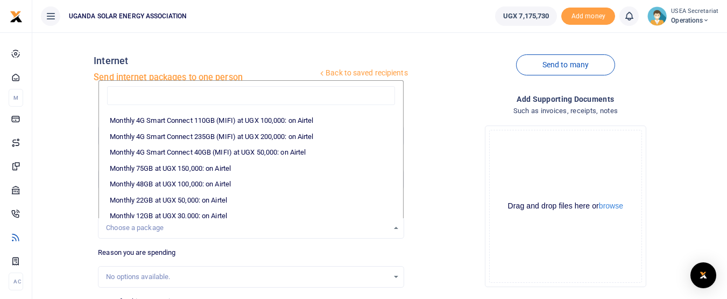
scroll to position [164, 0]
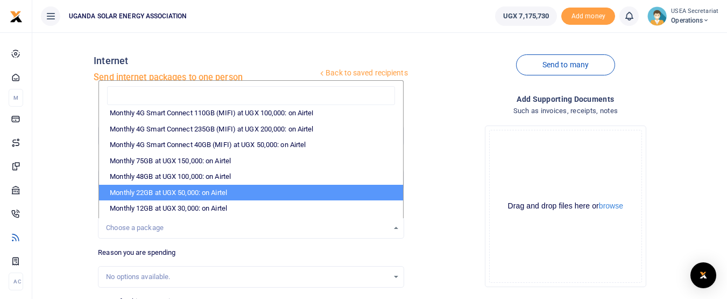
click at [198, 188] on li "Monthly 22GB at UGX 50,000: on Airtel" at bounding box center [251, 193] width 304 height 16
select select "bOgthpMmaC1ZLyOYxyMBh28re2LLS6fLvY77EkG1sh4="
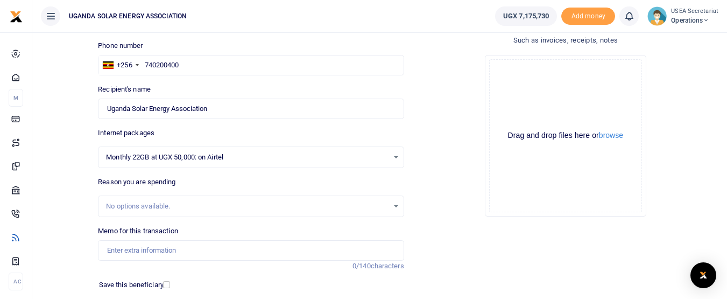
scroll to position [72, 0]
click at [257, 242] on input "Memo for this transaction" at bounding box center [251, 249] width 306 height 20
drag, startPoint x: 186, startPoint y: 251, endPoint x: 159, endPoint y: 251, distance: 27.5
click at [159, 251] on input "STAFF AIRTIME [DATE]" at bounding box center [251, 249] width 306 height 20
click at [155, 251] on input "STAFF AIRTIME [DATE]" at bounding box center [251, 249] width 306 height 20
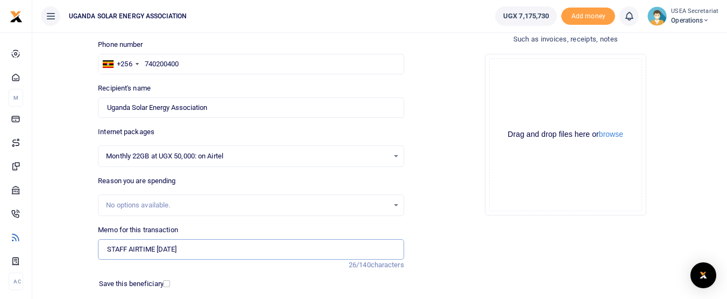
drag, startPoint x: 155, startPoint y: 251, endPoint x: 130, endPoint y: 251, distance: 24.2
click at [130, 251] on input "STAFF AIRTIME [DATE]" at bounding box center [251, 249] width 306 height 20
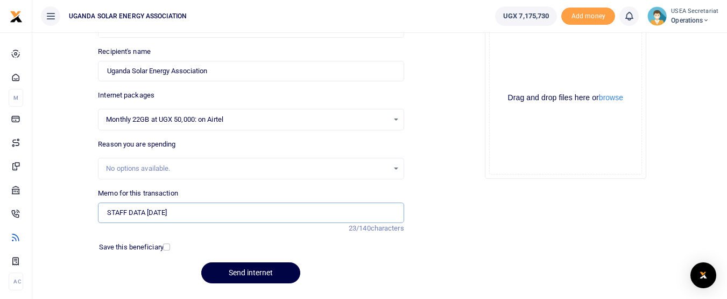
scroll to position [112, 0]
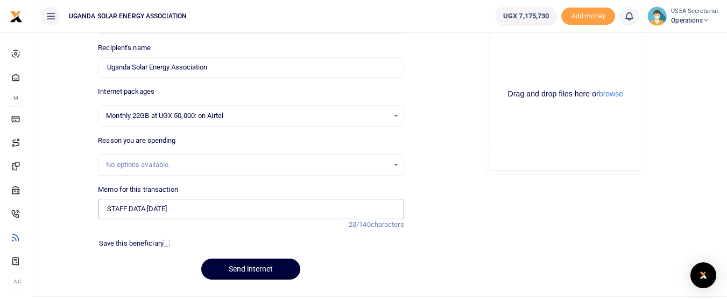
type input "STAFF DATA [DATE]"
click at [261, 265] on button "Send internet" at bounding box center [250, 268] width 99 height 21
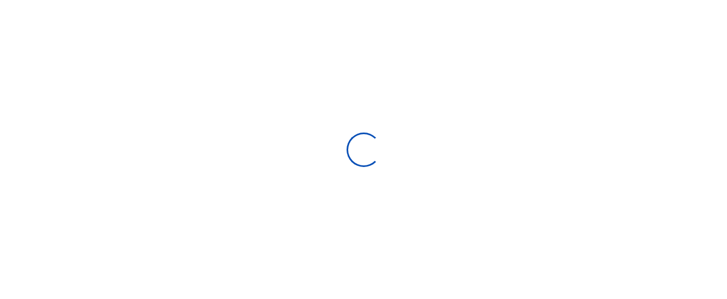
select select
select select "Loading bundles"
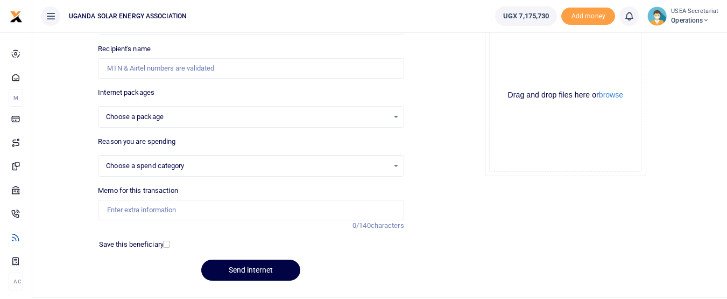
select select
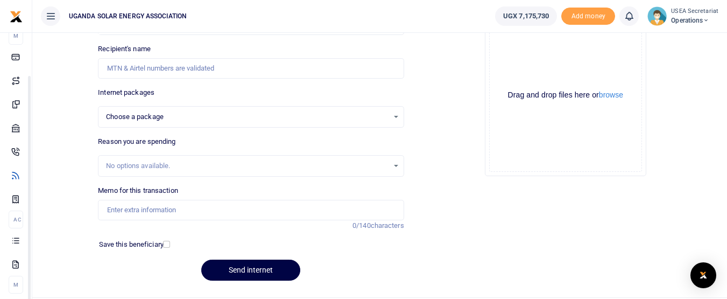
drag, startPoint x: 138, startPoint y: 194, endPoint x: 140, endPoint y: 246, distance: 51.2
click at [140, 246] on body "Start Dashboard M ake Payments Cards Xente Transfers Mobile Money Banks Airtime…" at bounding box center [363, 107] width 727 height 437
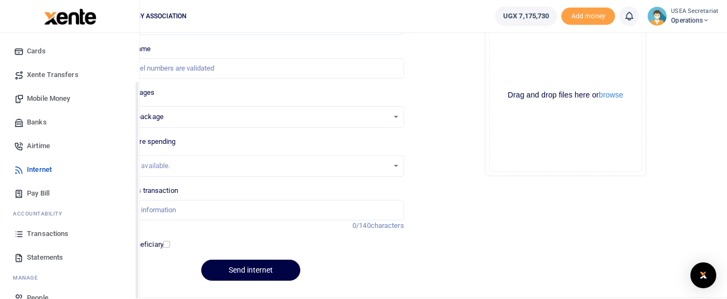
scroll to position [66, 0]
click at [55, 236] on span "Transactions" at bounding box center [47, 234] width 41 height 11
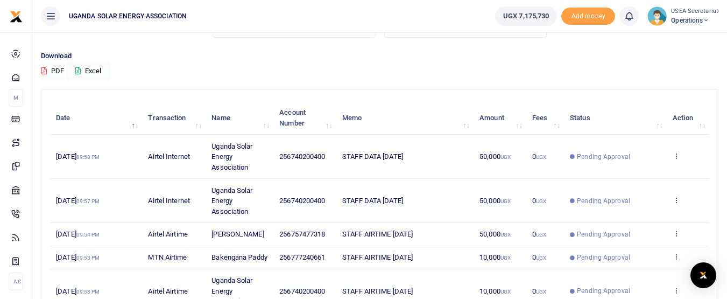
scroll to position [69, 0]
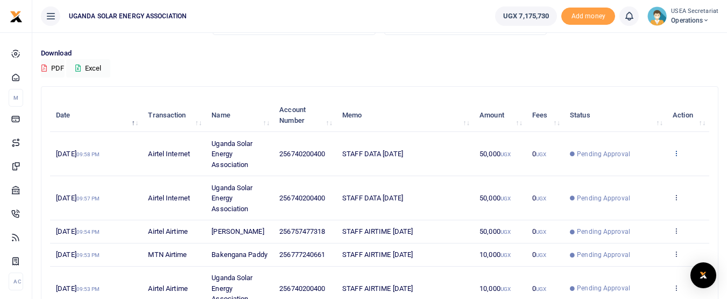
click at [677, 156] on icon at bounding box center [676, 153] width 7 height 8
click at [643, 168] on link "View details" at bounding box center [636, 171] width 85 height 15
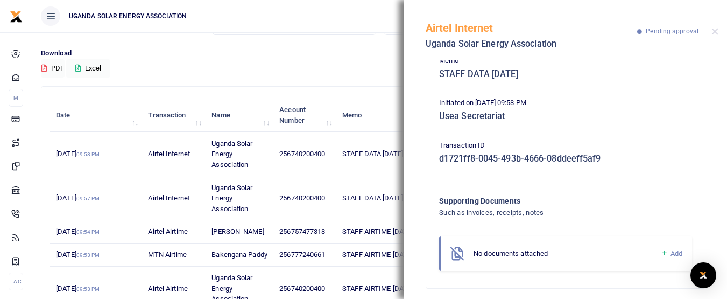
scroll to position [147, 0]
click at [344, 75] on div "Download PDF Excel" at bounding box center [380, 63] width 678 height 30
click at [713, 31] on button "Close" at bounding box center [715, 31] width 7 height 7
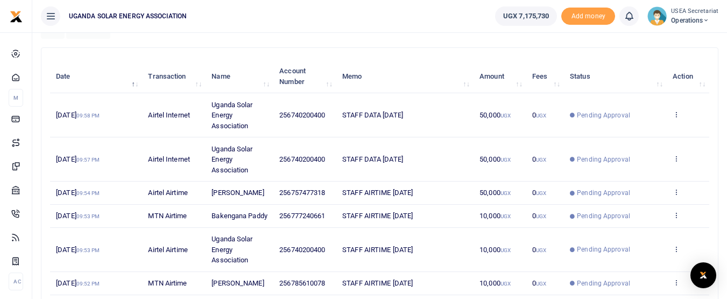
scroll to position [76, 0]
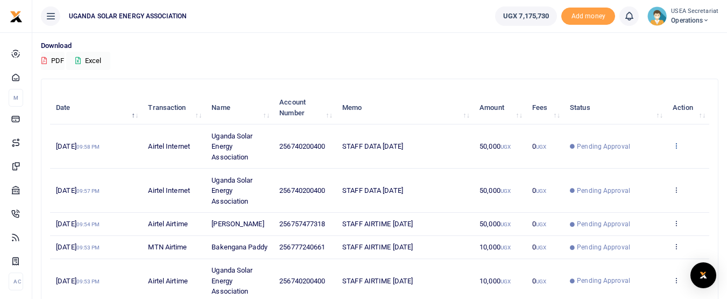
click at [673, 145] on icon at bounding box center [676, 146] width 7 height 8
click at [589, 143] on span "Pending Approval" at bounding box center [603, 147] width 53 height 10
click at [540, 145] on small "UGX" at bounding box center [541, 147] width 10 height 6
click at [677, 150] on td "View details Send again" at bounding box center [688, 146] width 43 height 44
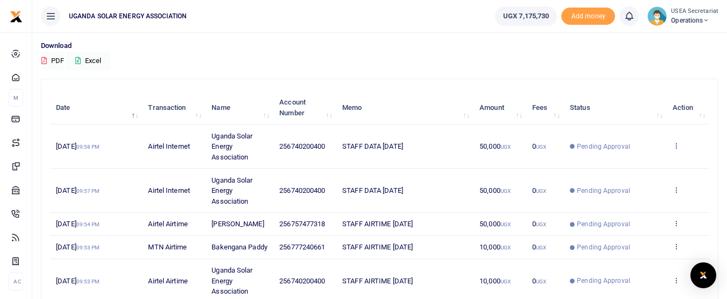
click at [675, 147] on icon at bounding box center [676, 146] width 7 height 8
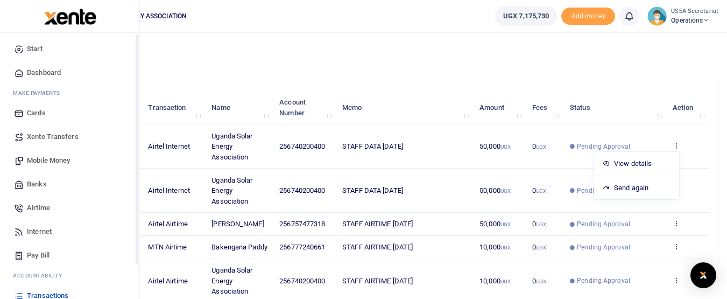
scroll to position [0, 0]
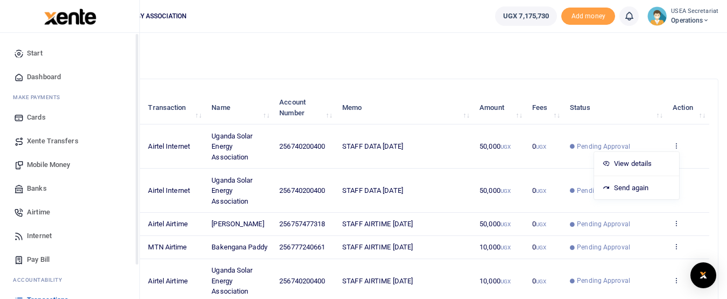
drag, startPoint x: 137, startPoint y: 153, endPoint x: 129, endPoint y: 132, distance: 23.0
click at [129, 132] on div "Start Dashboard M ake Payments Cards Xente Transfers Mobile Money Banks Airtime…" at bounding box center [69, 182] width 139 height 299
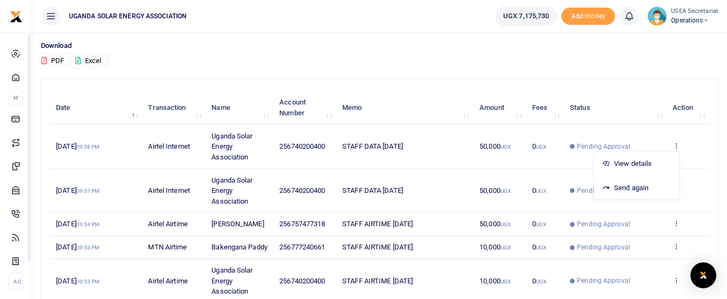
click at [296, 55] on div "Download PDF Excel" at bounding box center [380, 55] width 678 height 30
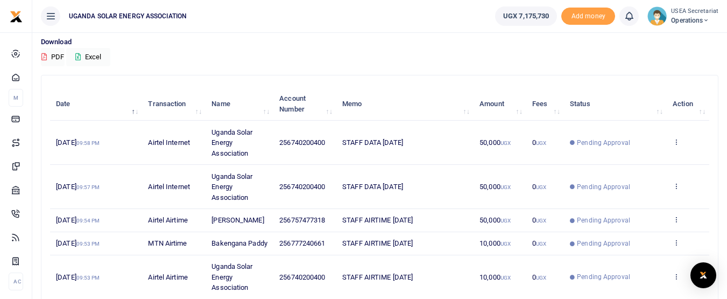
scroll to position [82, 0]
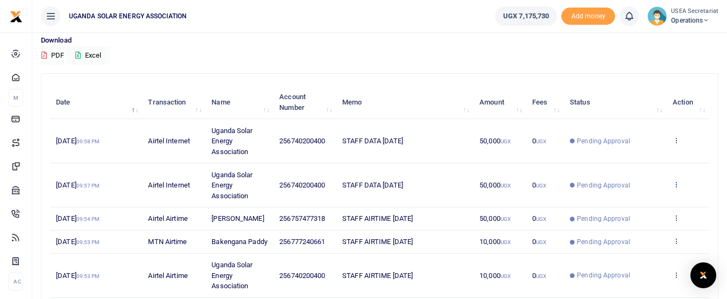
click at [678, 182] on icon at bounding box center [676, 184] width 7 height 8
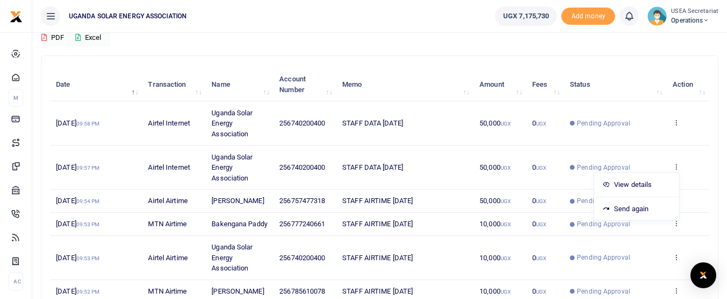
scroll to position [0, 0]
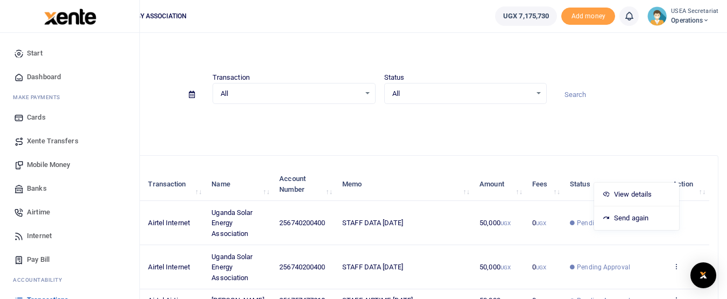
click at [57, 164] on span "Mobile Money" at bounding box center [48, 164] width 43 height 11
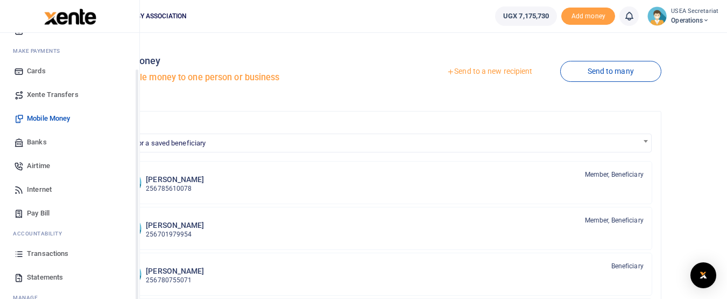
drag, startPoint x: 136, startPoint y: 211, endPoint x: 138, endPoint y: 248, distance: 37.2
click at [138, 248] on div "Start Dashboard M ake Payments Cards Xente Transfers Mobile Money Banks Airtime…" at bounding box center [70, 182] width 140 height 299
click at [40, 249] on span "Transactions" at bounding box center [47, 252] width 41 height 11
click at [31, 249] on span "Transactions" at bounding box center [47, 252] width 41 height 11
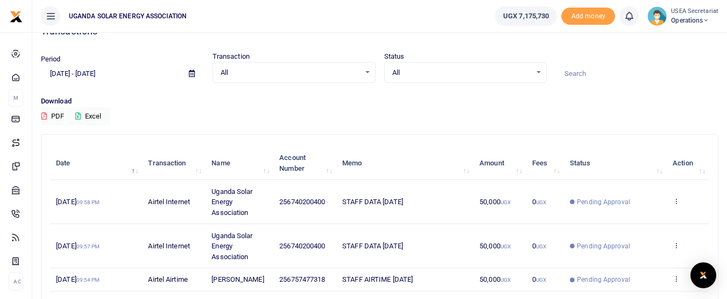
scroll to position [10, 0]
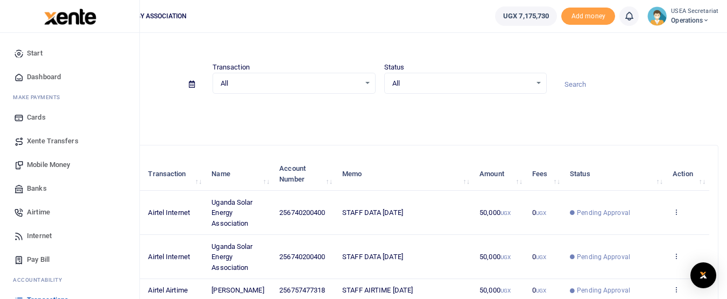
click at [48, 164] on span "Mobile Money" at bounding box center [48, 164] width 43 height 11
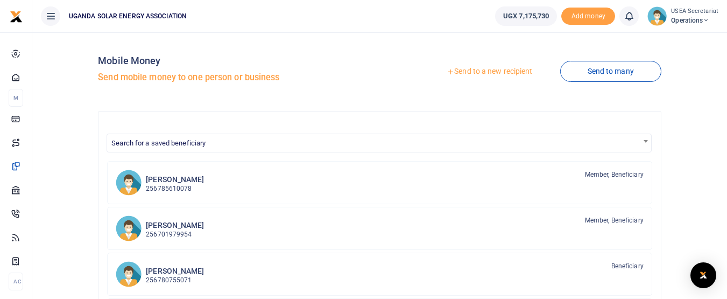
click at [460, 74] on link "Send to a new recipient" at bounding box center [489, 71] width 141 height 19
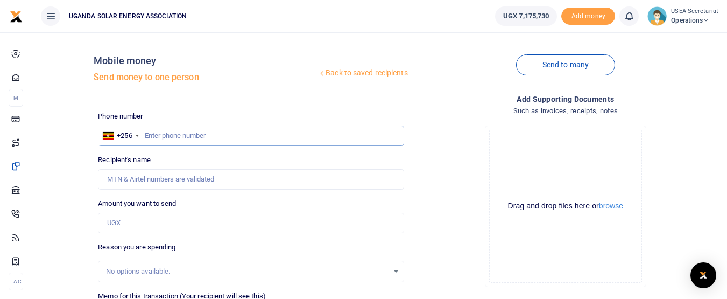
click at [226, 136] on input "text" at bounding box center [251, 135] width 306 height 20
type input "0"
type input "776323880"
type input "[PERSON_NAME]"
type input "776323880"
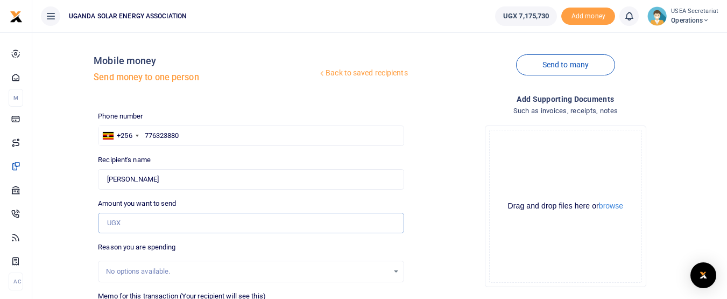
click at [158, 222] on input "Amount you want to send" at bounding box center [251, 223] width 306 height 20
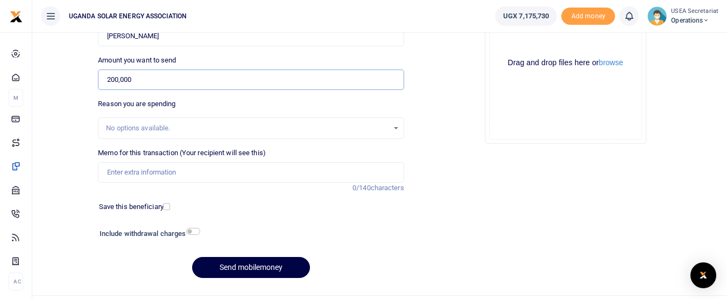
scroll to position [146, 0]
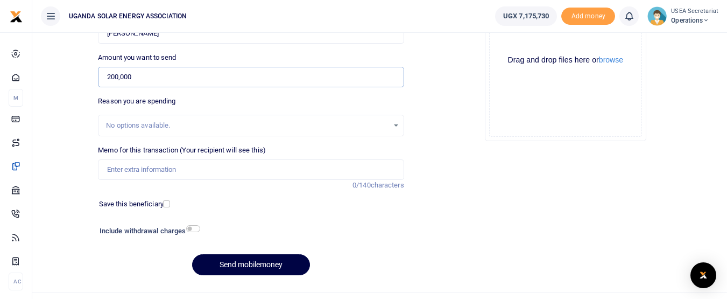
type input "200,000"
click at [168, 169] on input "Memo for this transaction (Your recipient will see this)" at bounding box center [251, 169] width 306 height 20
type input "local coordinator who supported USEA with local stakholder engagements in for L…"
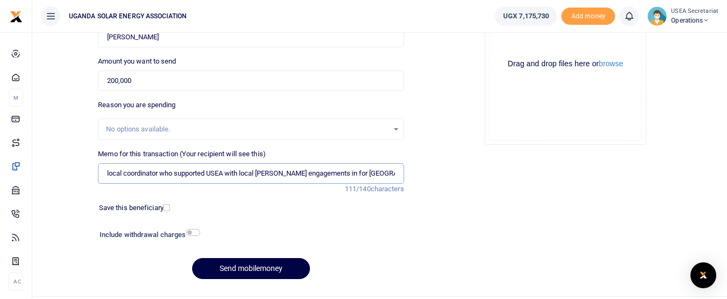
scroll to position [153, 0]
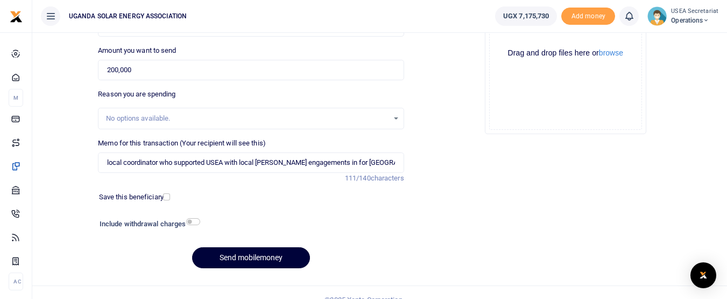
click at [275, 257] on button "Send mobilemoney" at bounding box center [251, 257] width 118 height 21
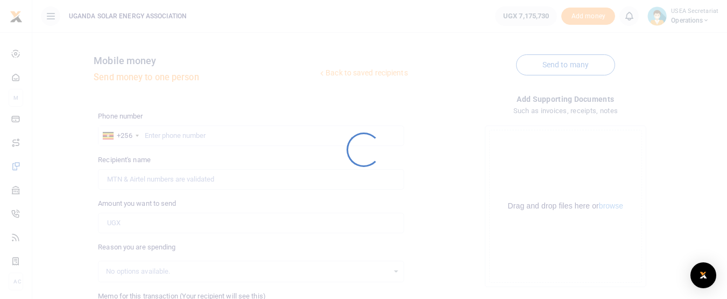
scroll to position [153, 0]
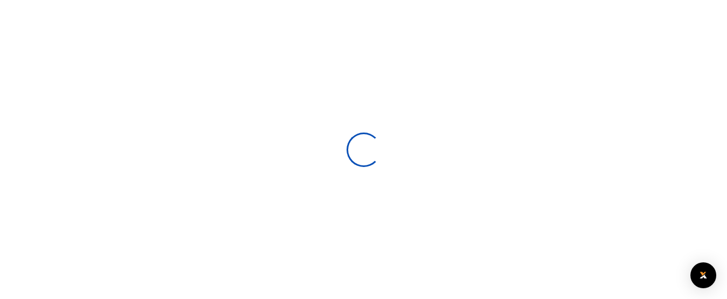
scroll to position [153, 0]
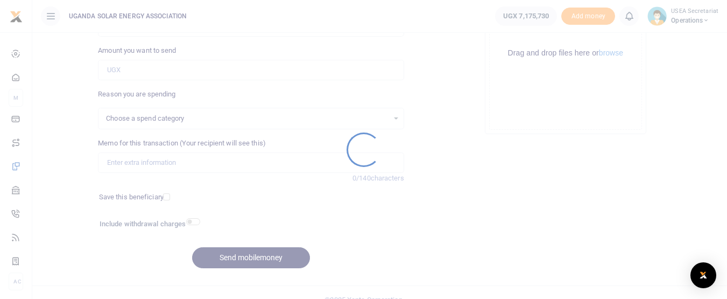
select select
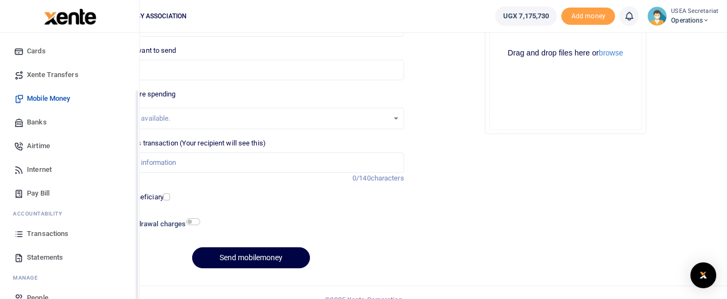
scroll to position [75, 0]
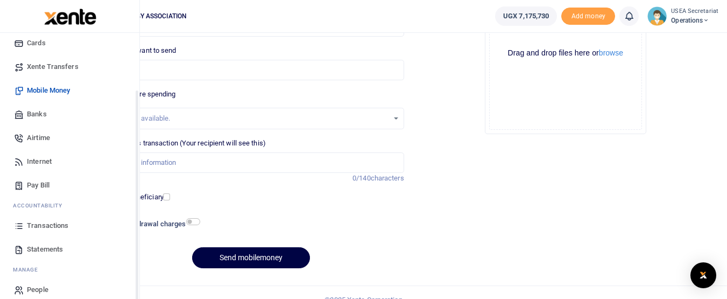
drag, startPoint x: 137, startPoint y: 169, endPoint x: 133, endPoint y: 228, distance: 58.8
click at [133, 228] on div "Start Dashboard M ake Payments Cards Xente Transfers Mobile Money Banks Airtime…" at bounding box center [69, 182] width 139 height 299
click at [47, 220] on span "Transactions" at bounding box center [47, 224] width 41 height 11
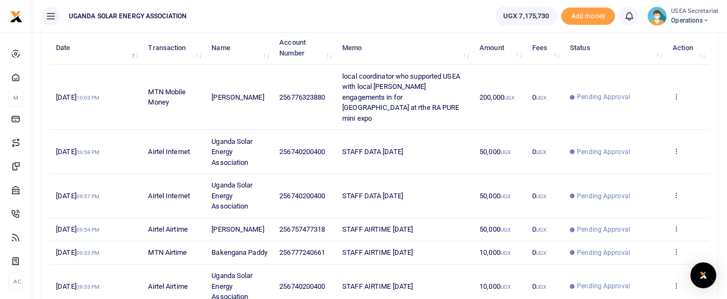
scroll to position [135, 0]
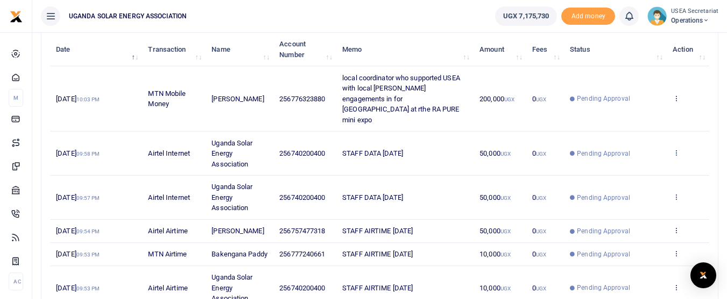
drag, startPoint x: 317, startPoint y: 169, endPoint x: 675, endPoint y: 130, distance: 360.2
click at [675, 149] on icon at bounding box center [676, 153] width 7 height 8
click at [624, 150] on link "View details" at bounding box center [636, 149] width 85 height 15
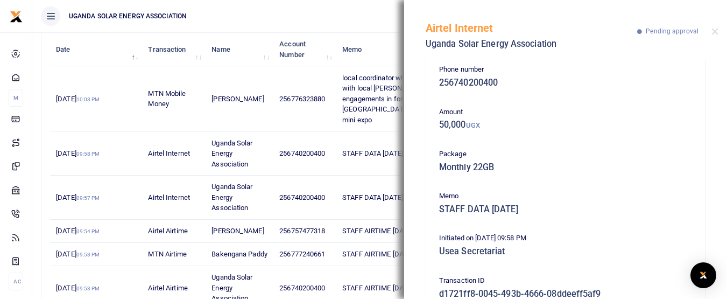
scroll to position [0, 0]
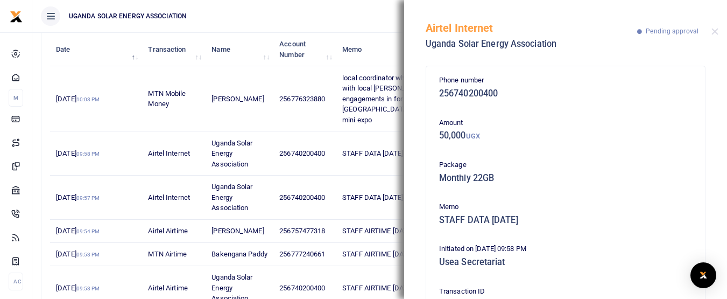
click at [370, 144] on td "STAFF DATA [DATE]" at bounding box center [405, 153] width 137 height 44
click at [717, 27] on div "Airtel Internet Uganda Solar Energy Association Pending approval" at bounding box center [565, 30] width 323 height 60
click at [716, 30] on button "Close" at bounding box center [715, 31] width 7 height 7
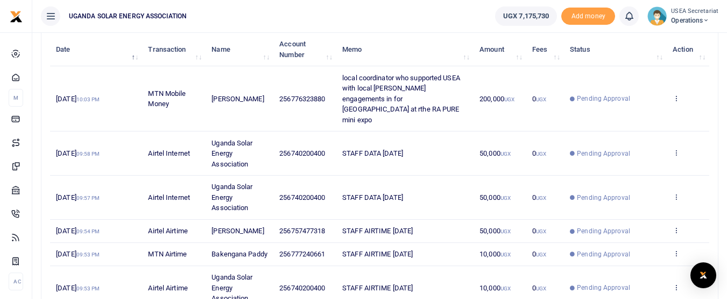
click at [423, 131] on td "STAFF DATA [DATE]" at bounding box center [405, 153] width 137 height 44
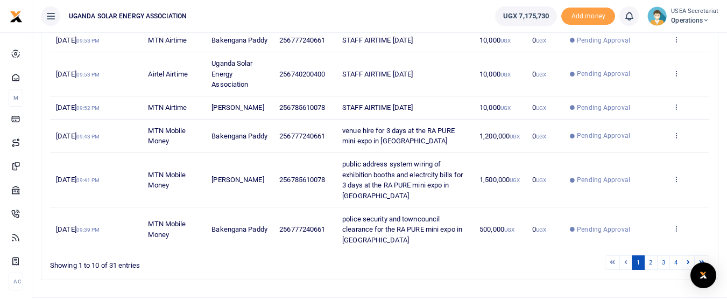
scroll to position [386, 0]
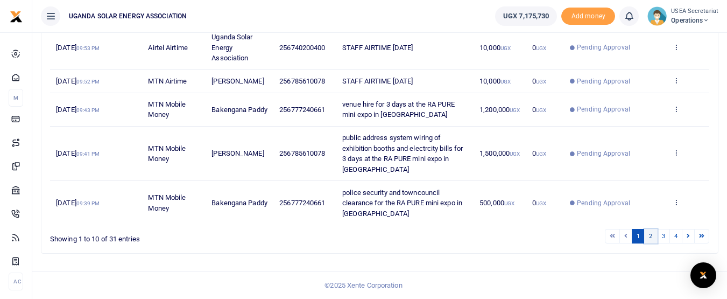
click at [653, 232] on link "2" at bounding box center [651, 236] width 13 height 15
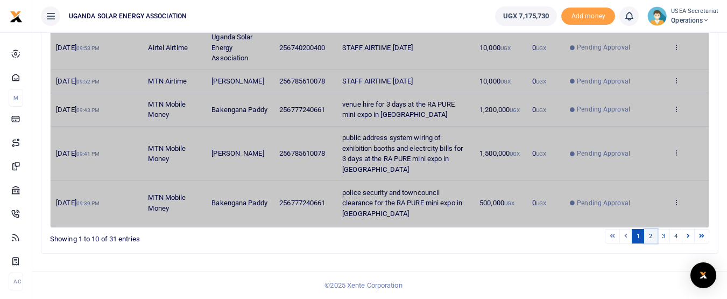
click at [653, 232] on link "2" at bounding box center [651, 236] width 13 height 15
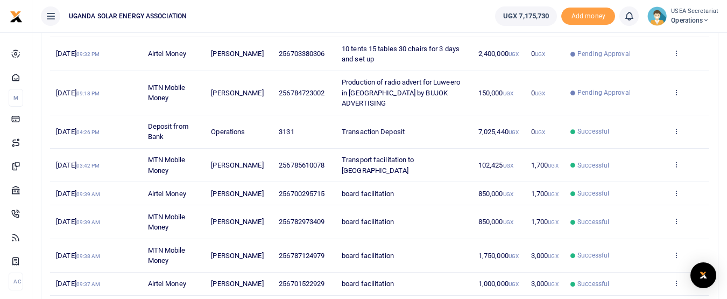
scroll to position [291, 0]
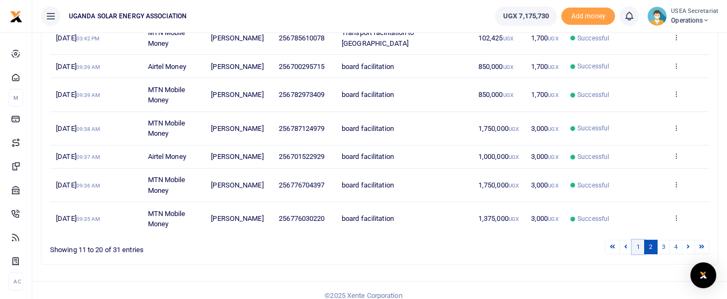
click at [639, 240] on link "1" at bounding box center [638, 247] width 13 height 15
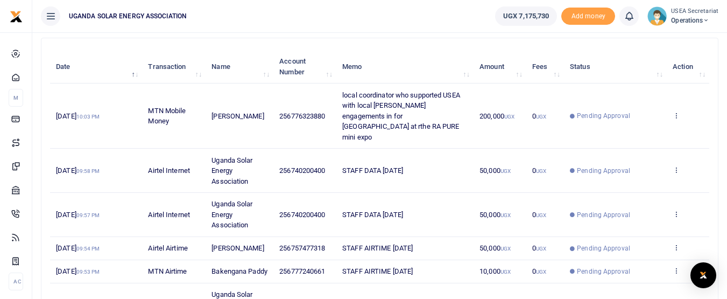
scroll to position [119, 0]
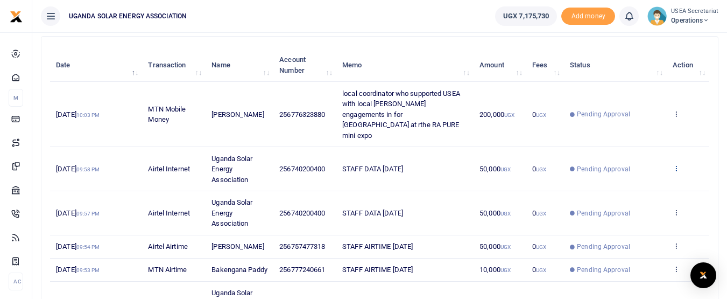
click at [674, 164] on icon at bounding box center [676, 168] width 7 height 8
